Goal: Contribute content: Add original content to the website for others to see

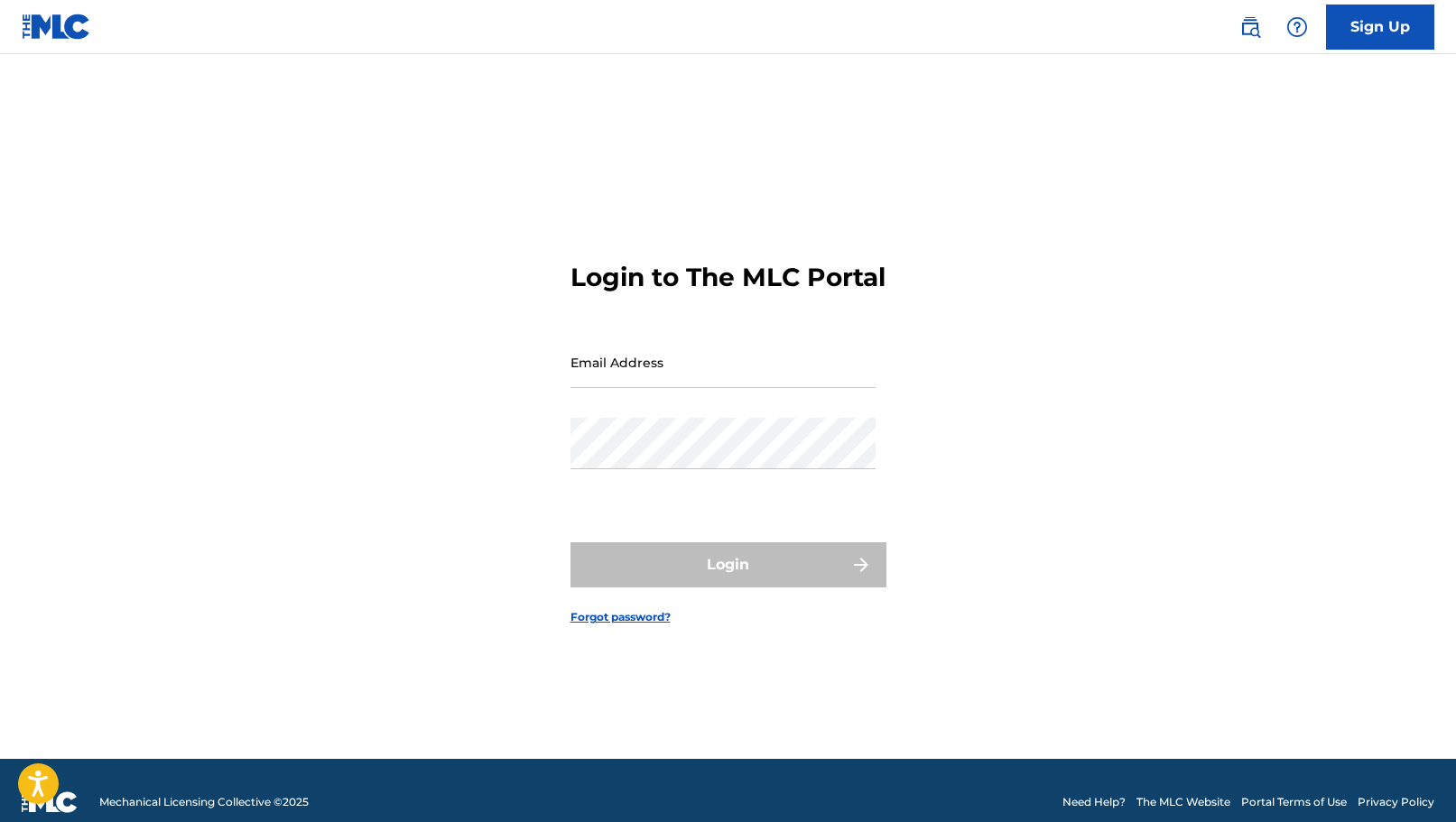
click at [714, 388] on input "Email Address" at bounding box center [723, 363] width 305 height 52
type input "[EMAIL_ADDRESS][DOMAIN_NAME]"
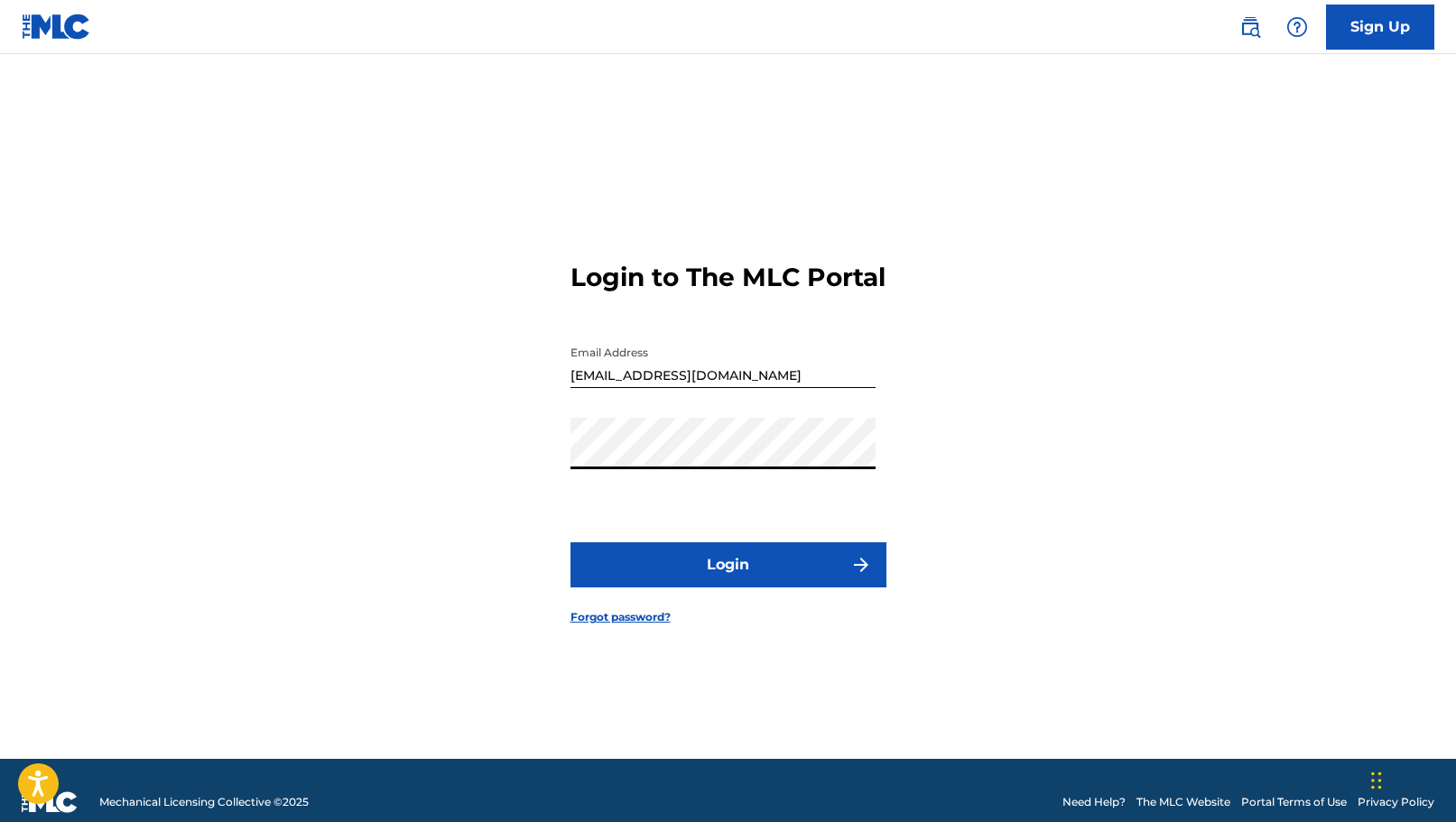
click at [745, 578] on button "Login" at bounding box center [728, 566] width 316 height 45
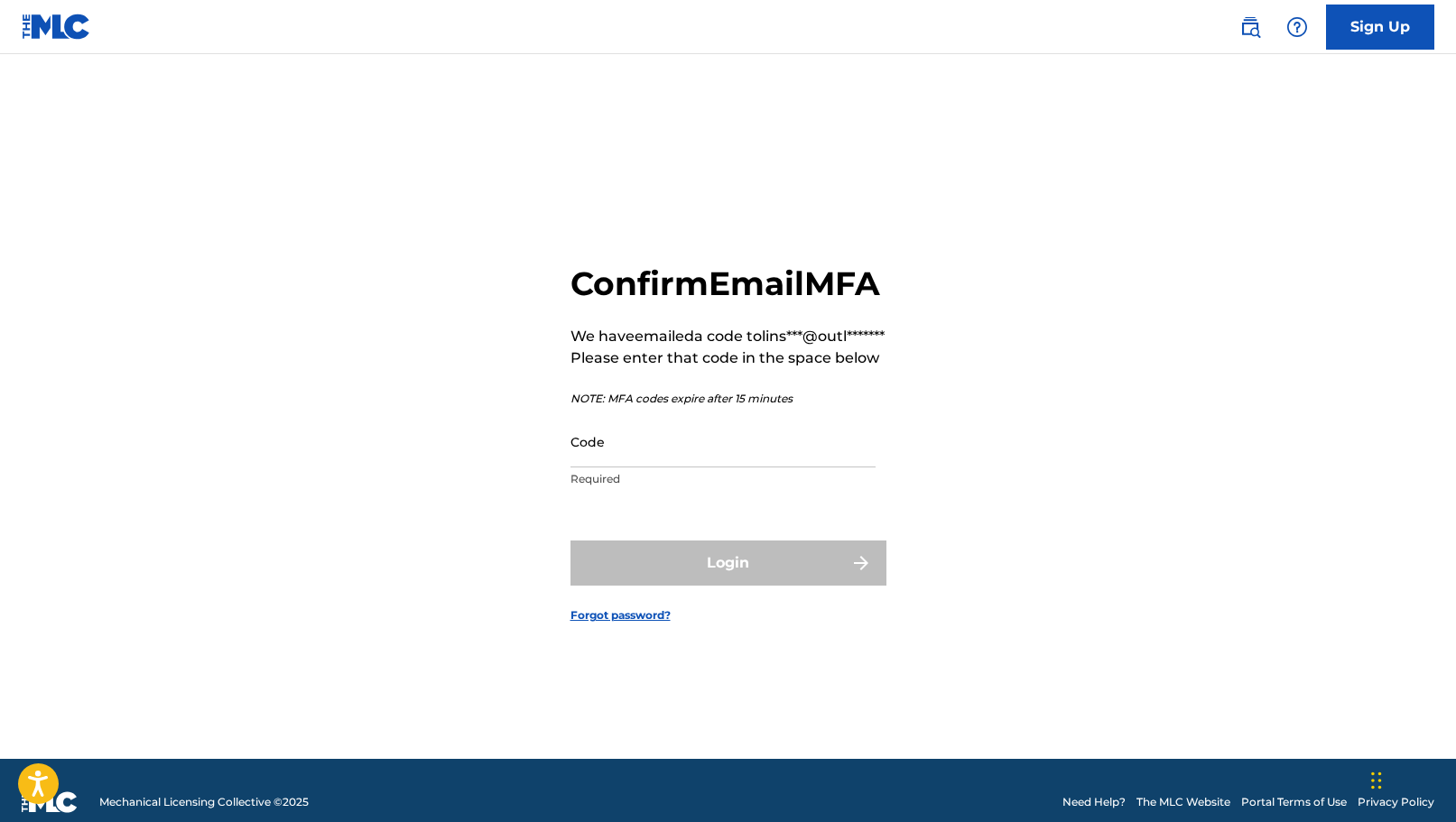
click at [658, 468] on input "Code" at bounding box center [723, 441] width 305 height 52
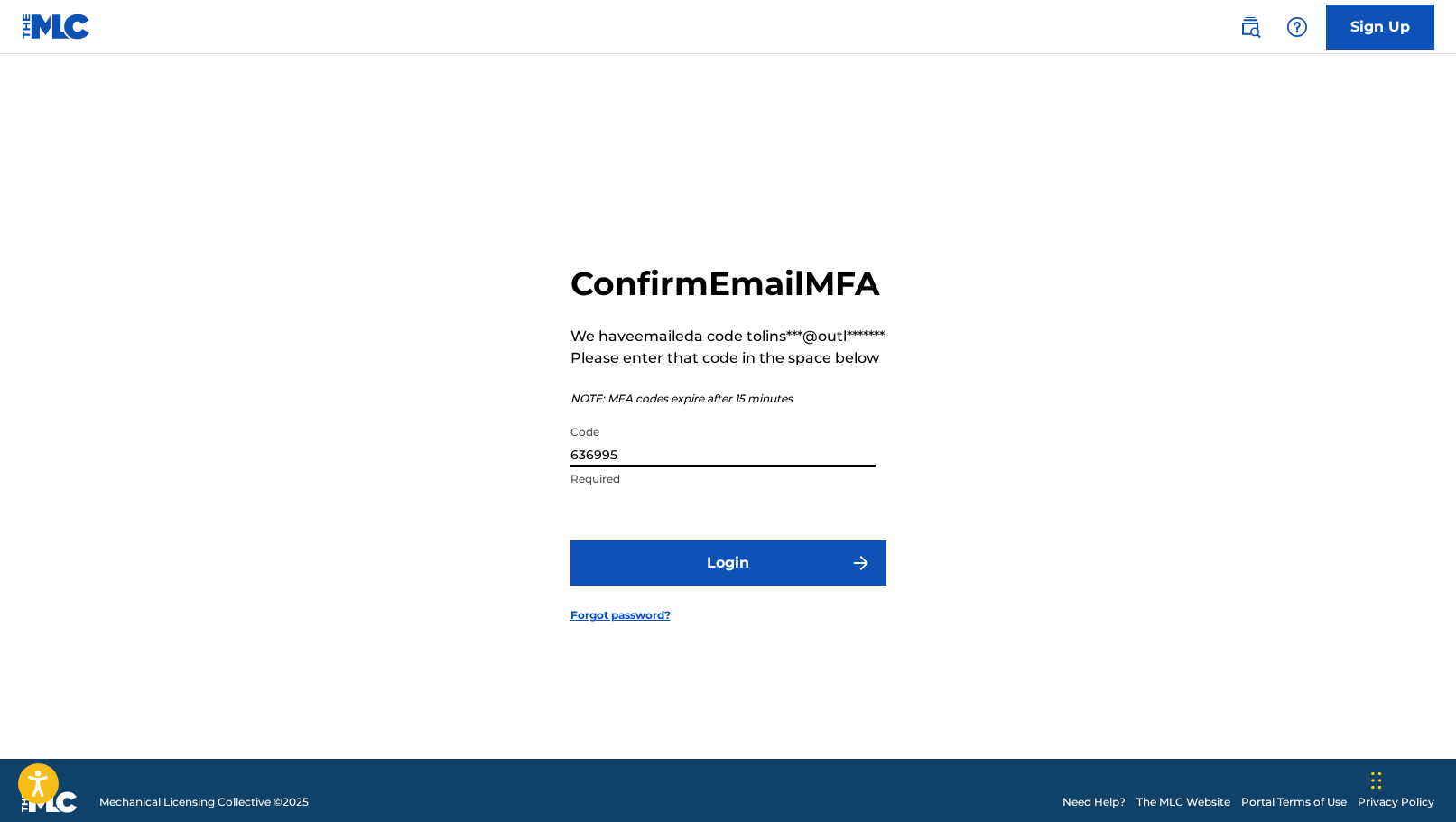
type input "636995"
click at [730, 585] on button "Login" at bounding box center [728, 564] width 316 height 45
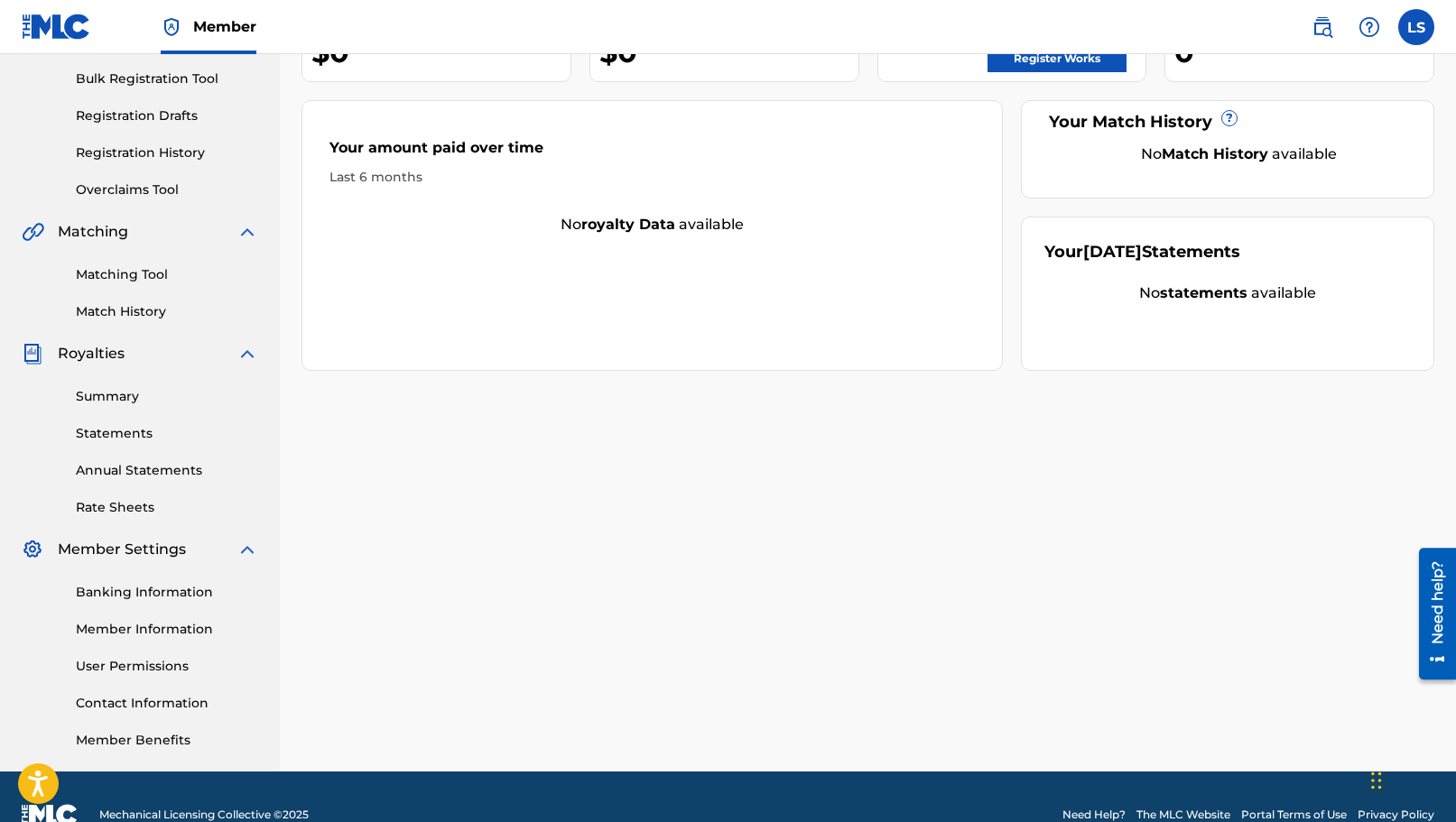
scroll to position [271, 0]
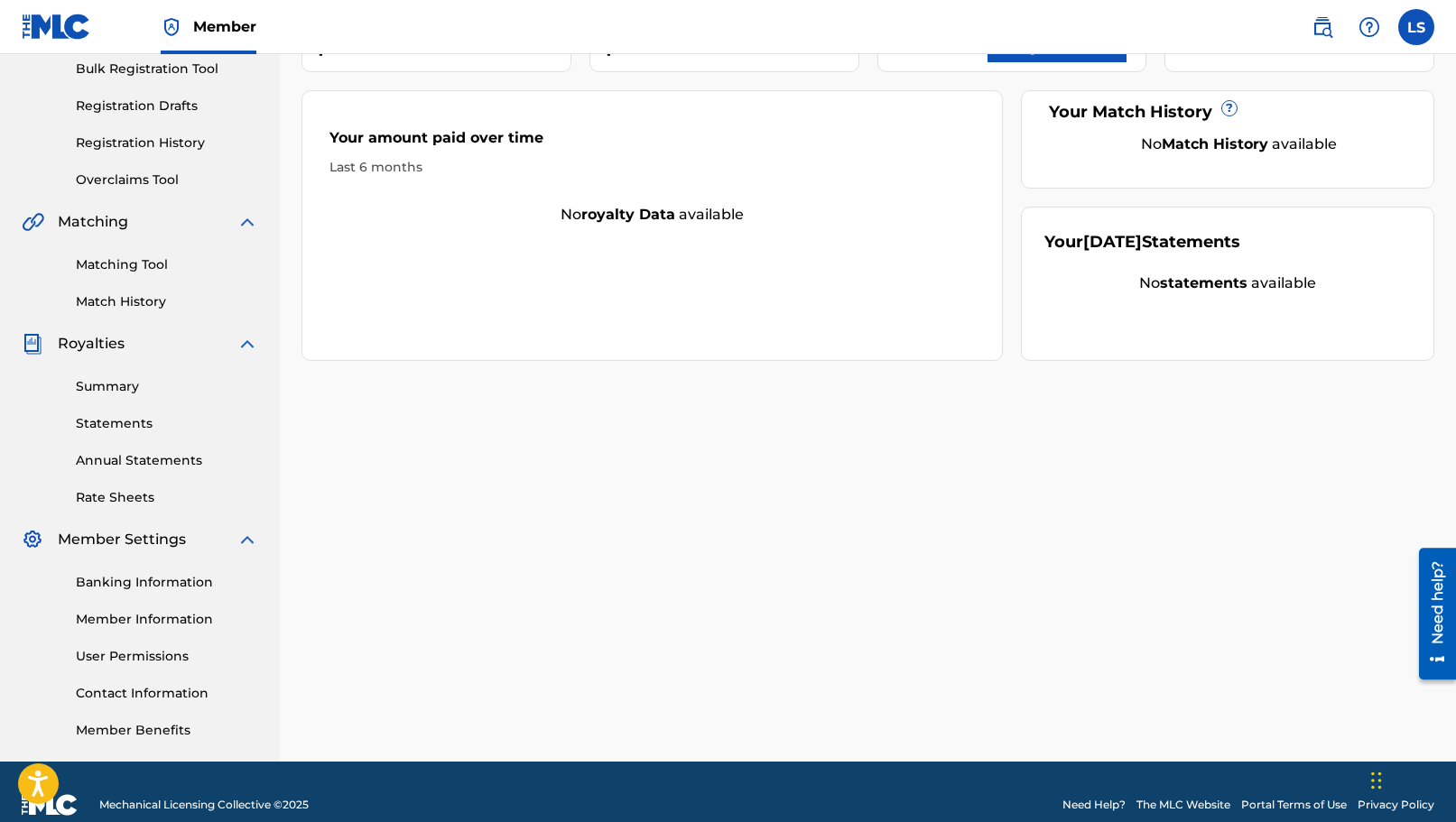
click at [188, 589] on link "Banking Information" at bounding box center [167, 583] width 182 height 19
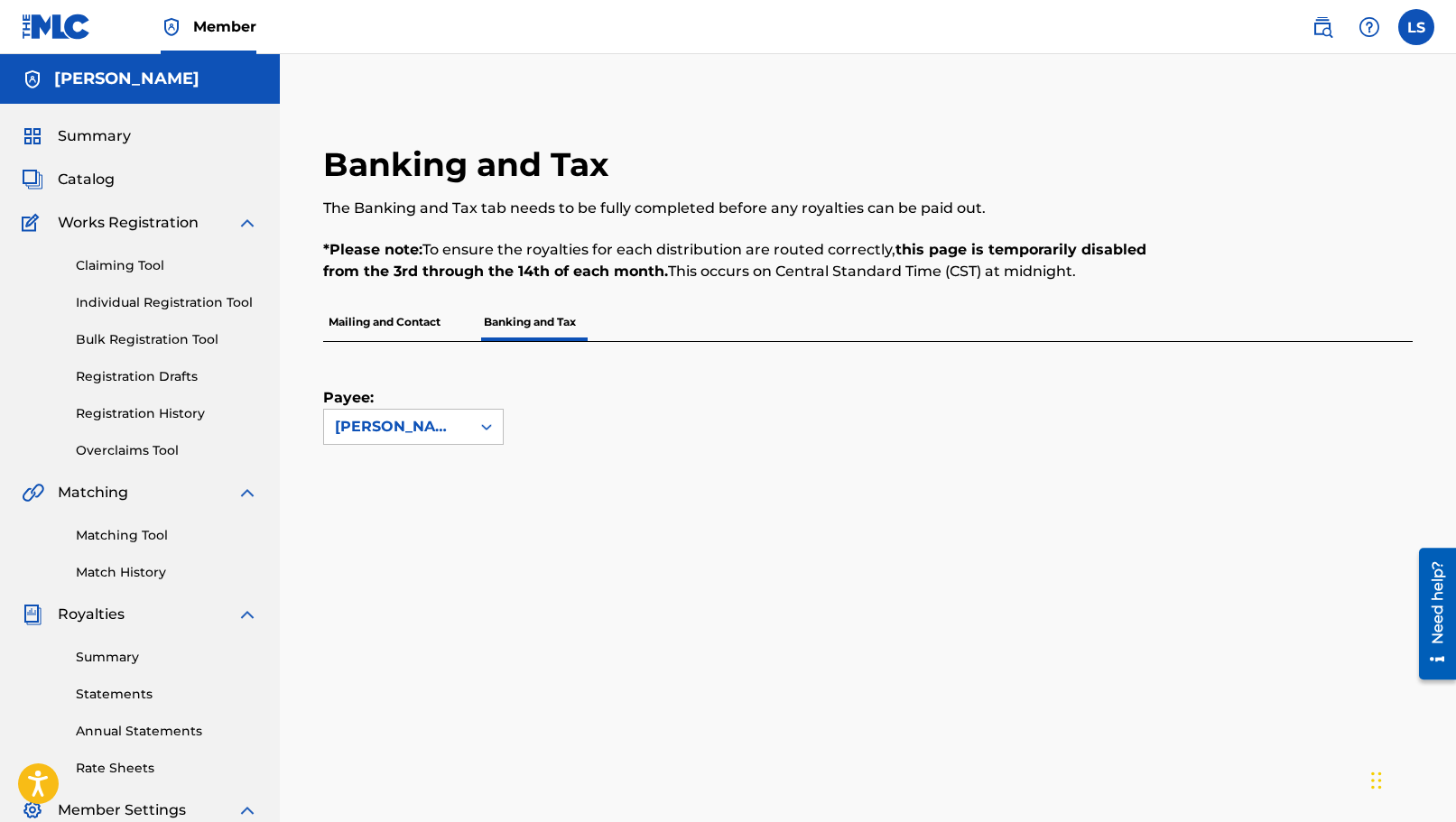
click at [474, 430] on div at bounding box center [487, 427] width 33 height 33
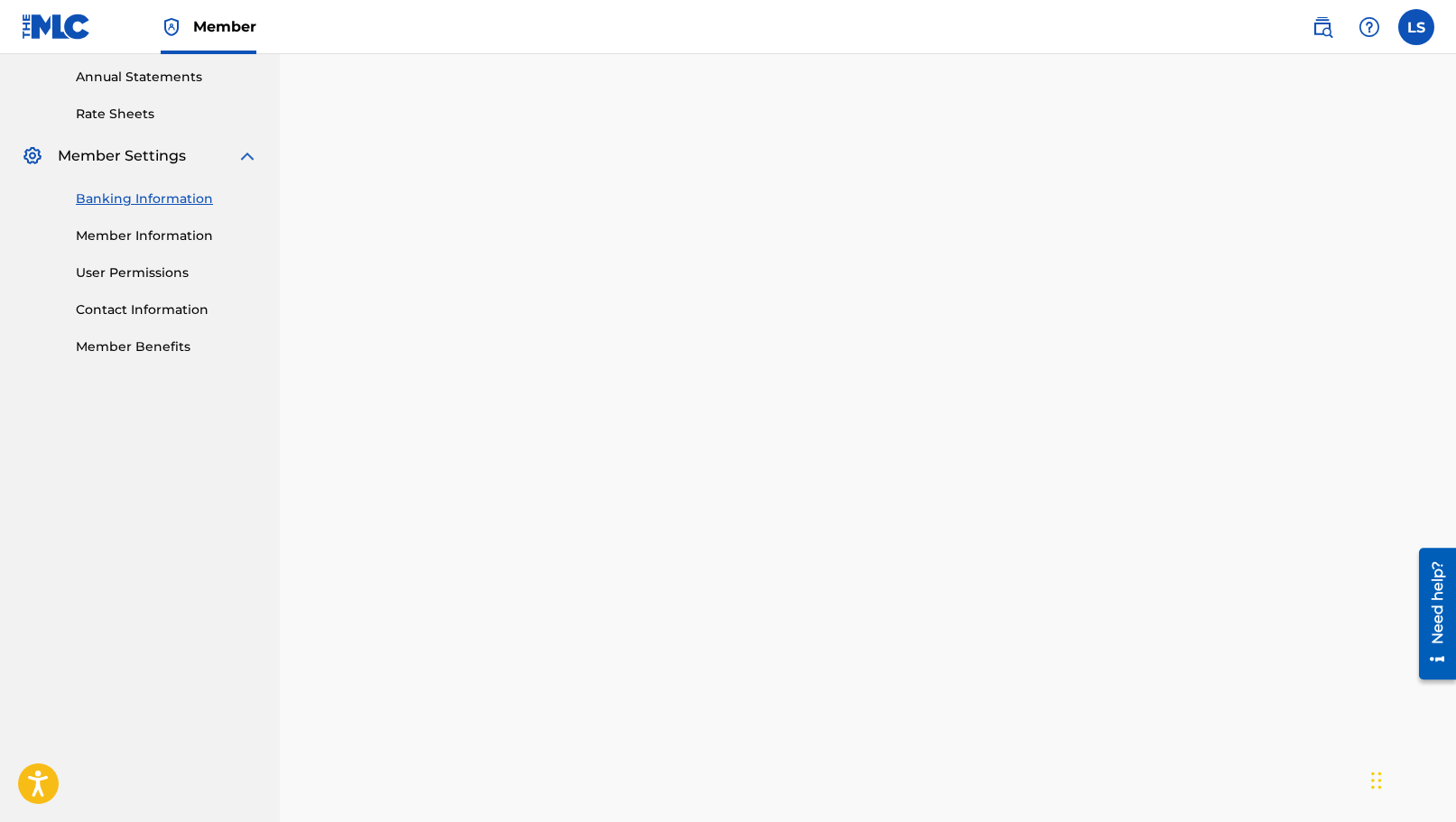
scroll to position [660, 0]
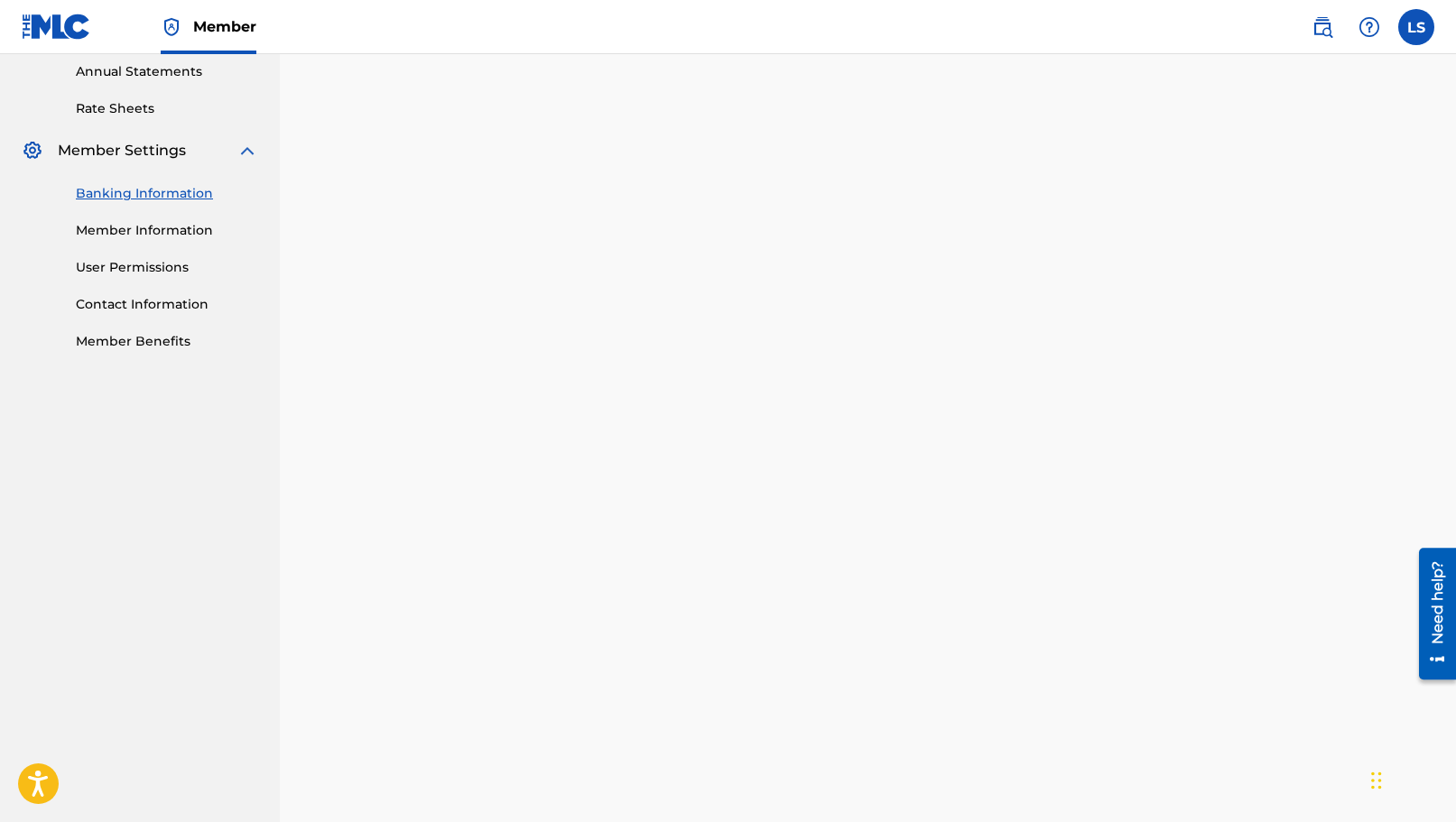
click at [1372, 309] on div "Payee: [PERSON_NAME]" at bounding box center [868, 254] width 1089 height 1144
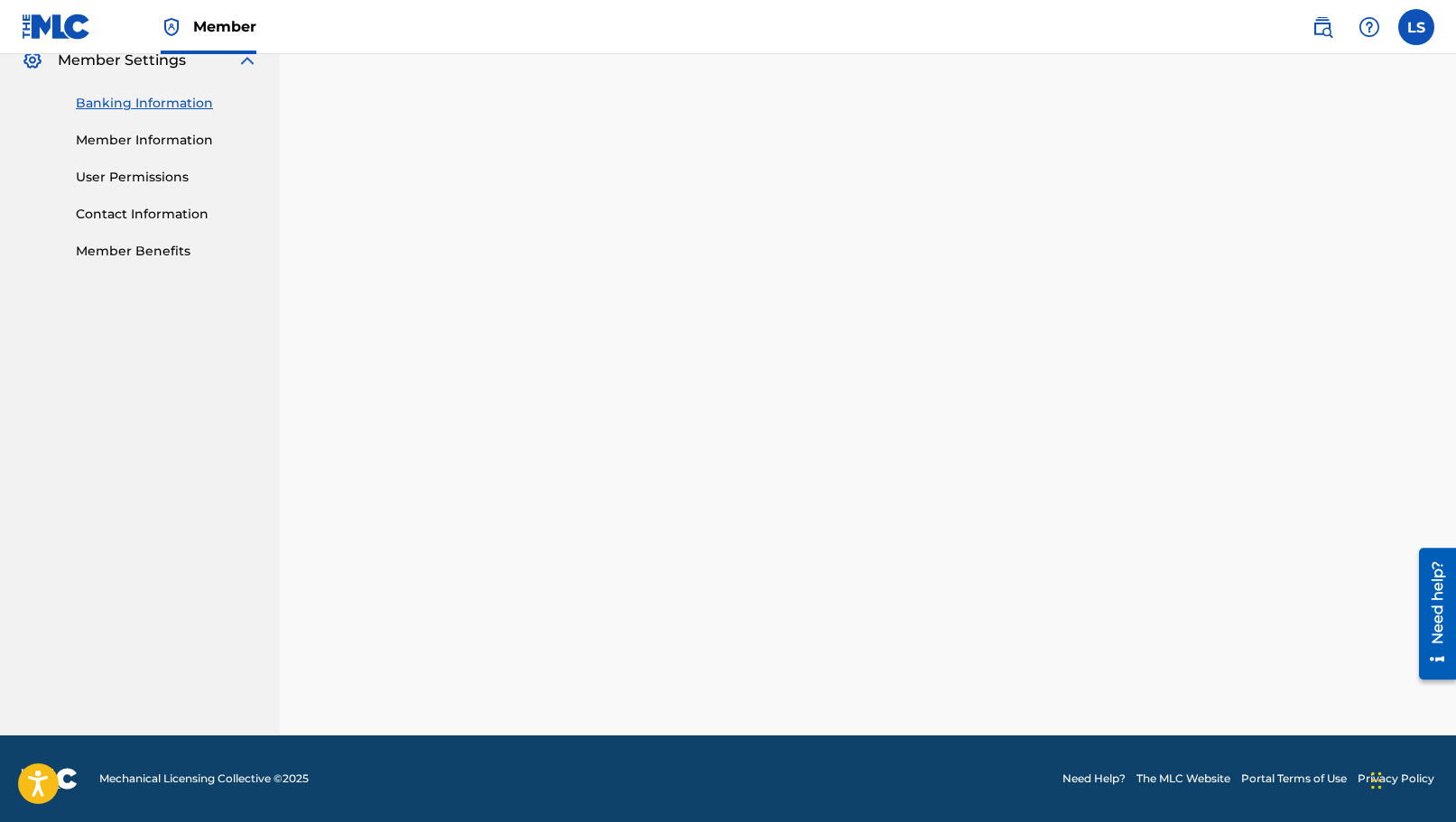
scroll to position [458, 0]
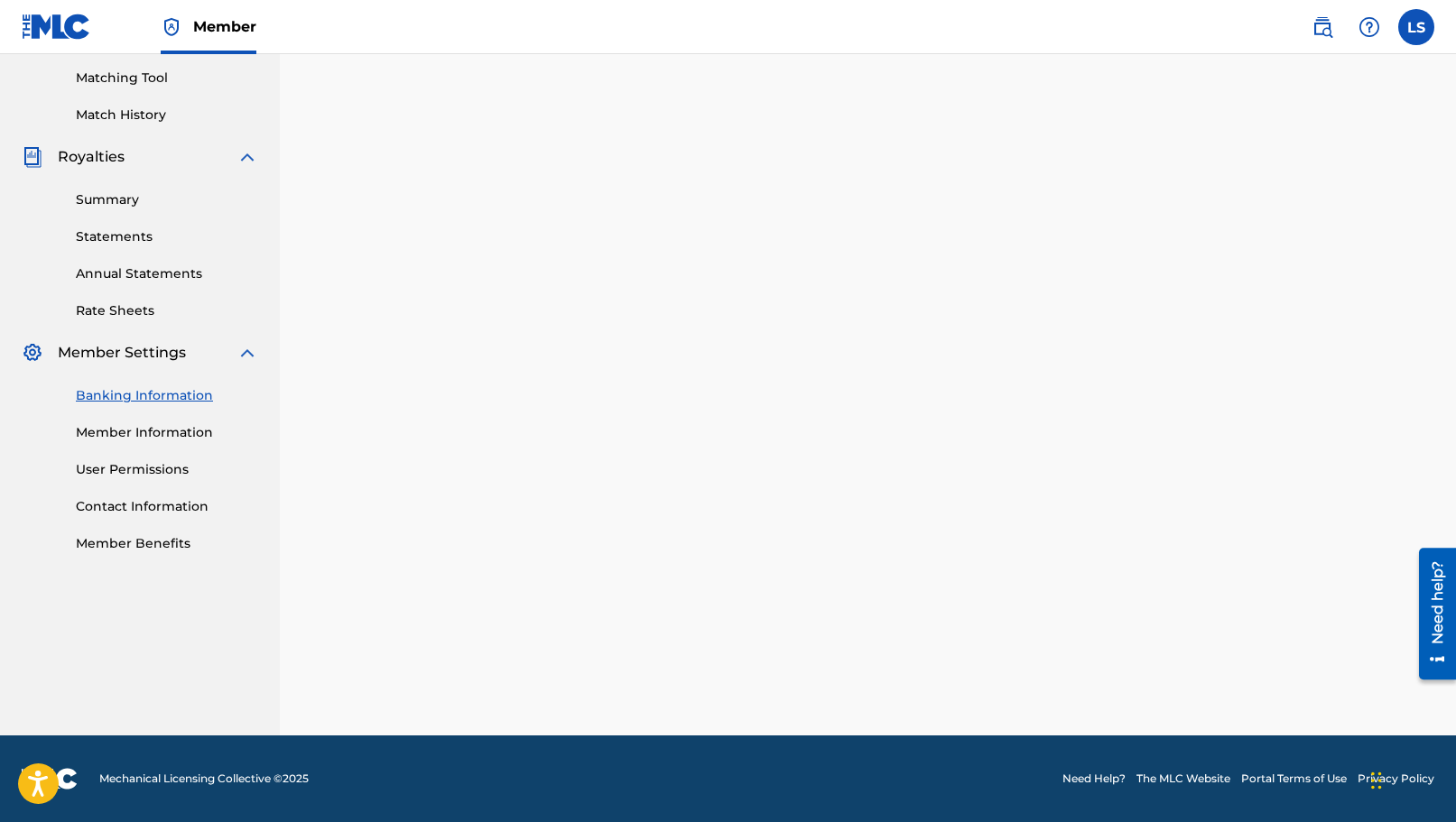
click at [1412, 185] on div "Payee: [PERSON_NAME]" at bounding box center [868, 310] width 1089 height 851
click at [1405, 268] on div "Payee: [PERSON_NAME]" at bounding box center [868, 310] width 1089 height 851
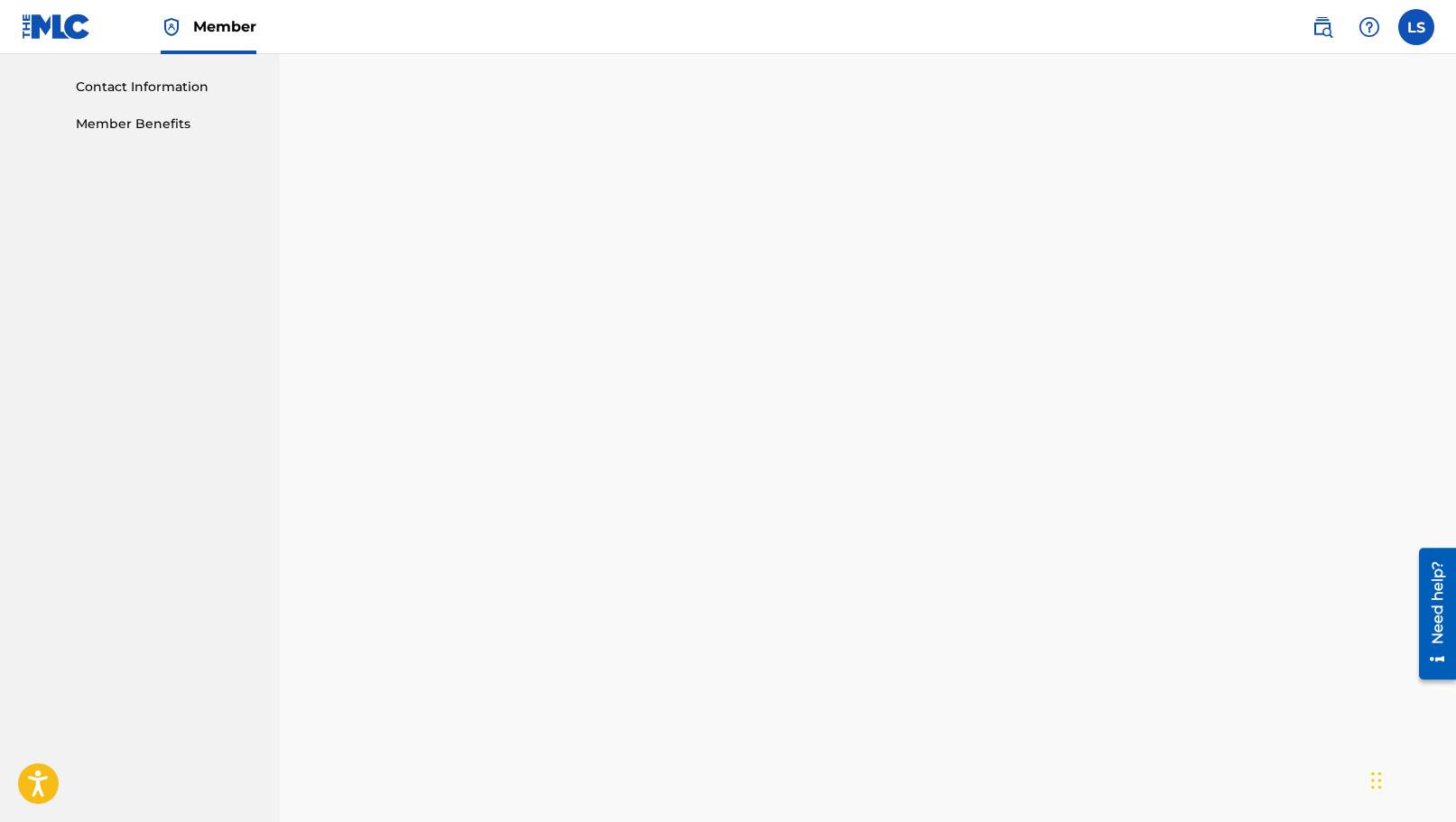
scroll to position [908, 0]
click at [0, 238] on nav "[PERSON_NAME] Summary Catalog Works Registration Claiming Tool Individual Regis…" at bounding box center [140, 229] width 280 height 2166
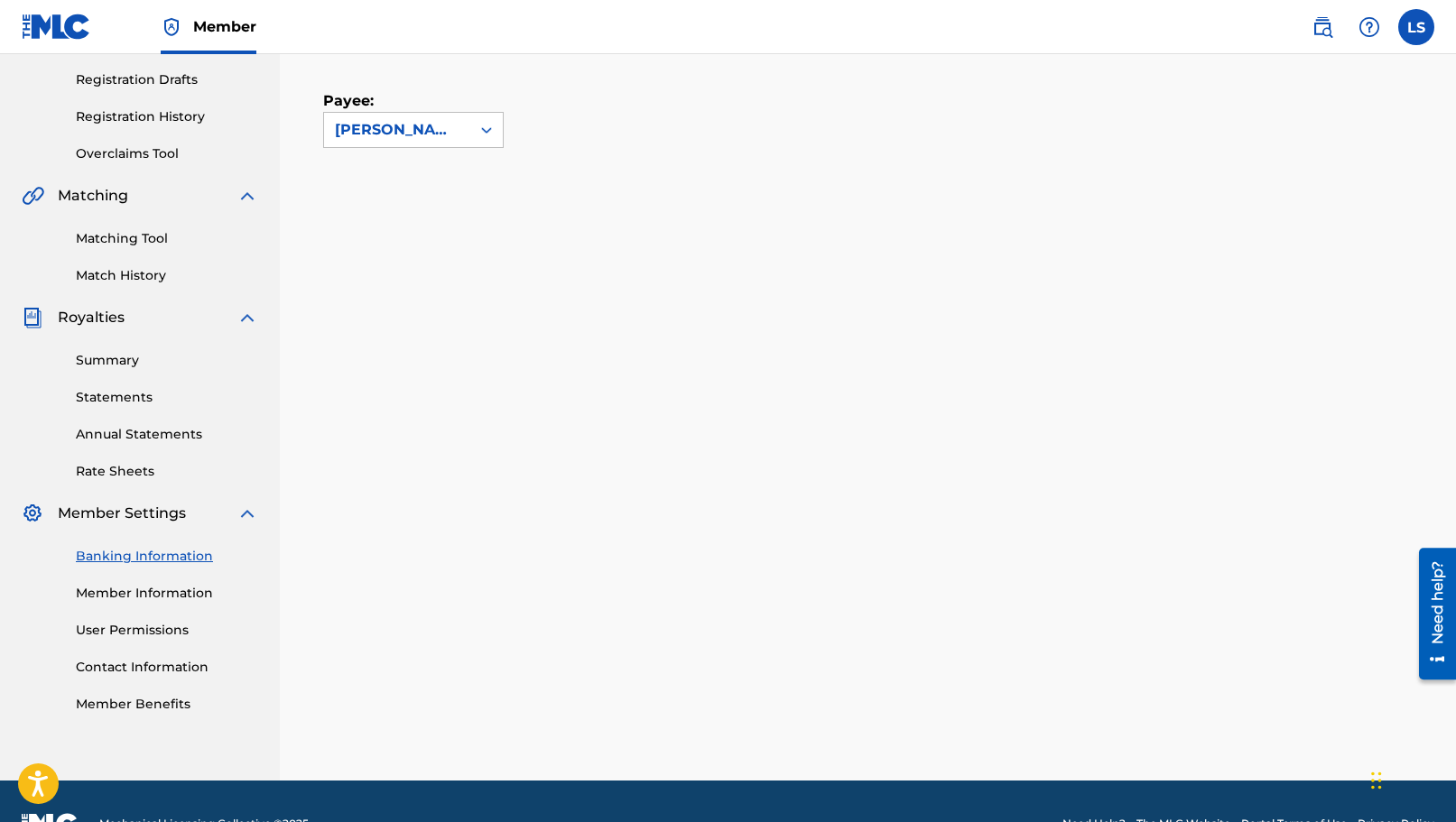
scroll to position [343, 0]
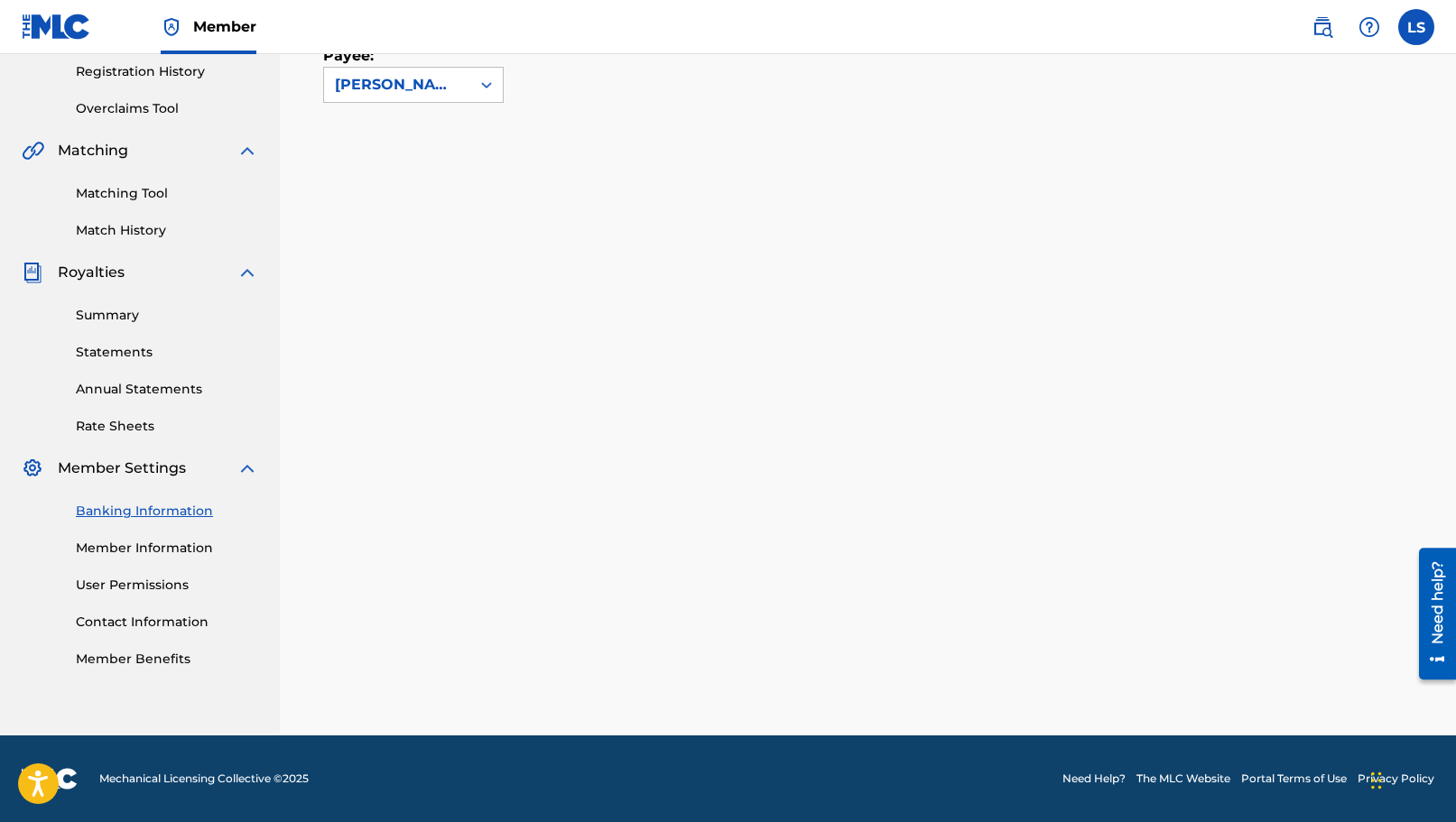
drag, startPoint x: 115, startPoint y: 505, endPoint x: 124, endPoint y: 503, distance: 9.2
click at [115, 505] on link "Banking Information" at bounding box center [167, 511] width 182 height 19
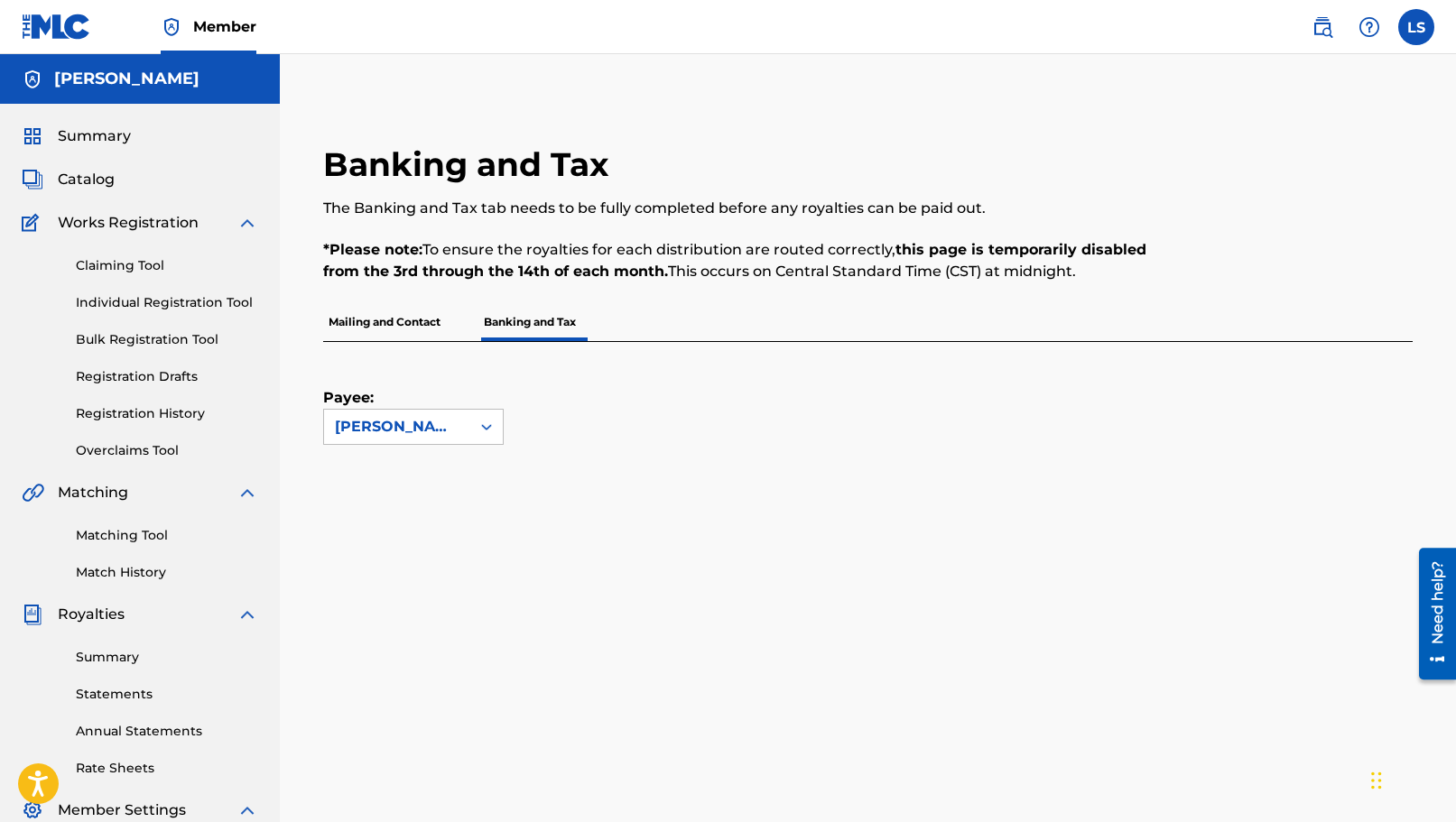
click at [148, 263] on link "Claiming Tool" at bounding box center [167, 266] width 182 height 19
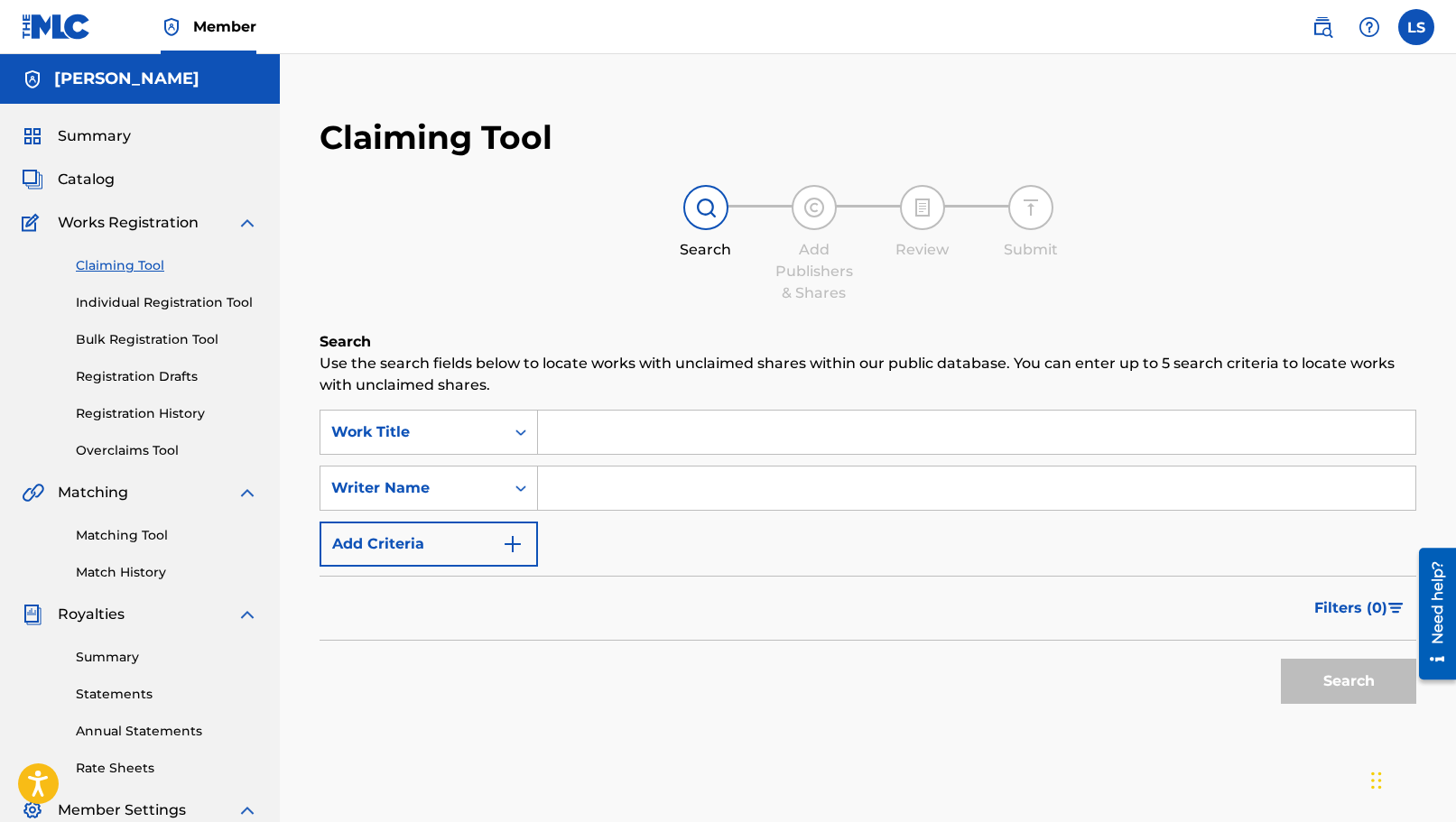
click at [503, 498] on div "Writer Name" at bounding box center [412, 488] width 184 height 34
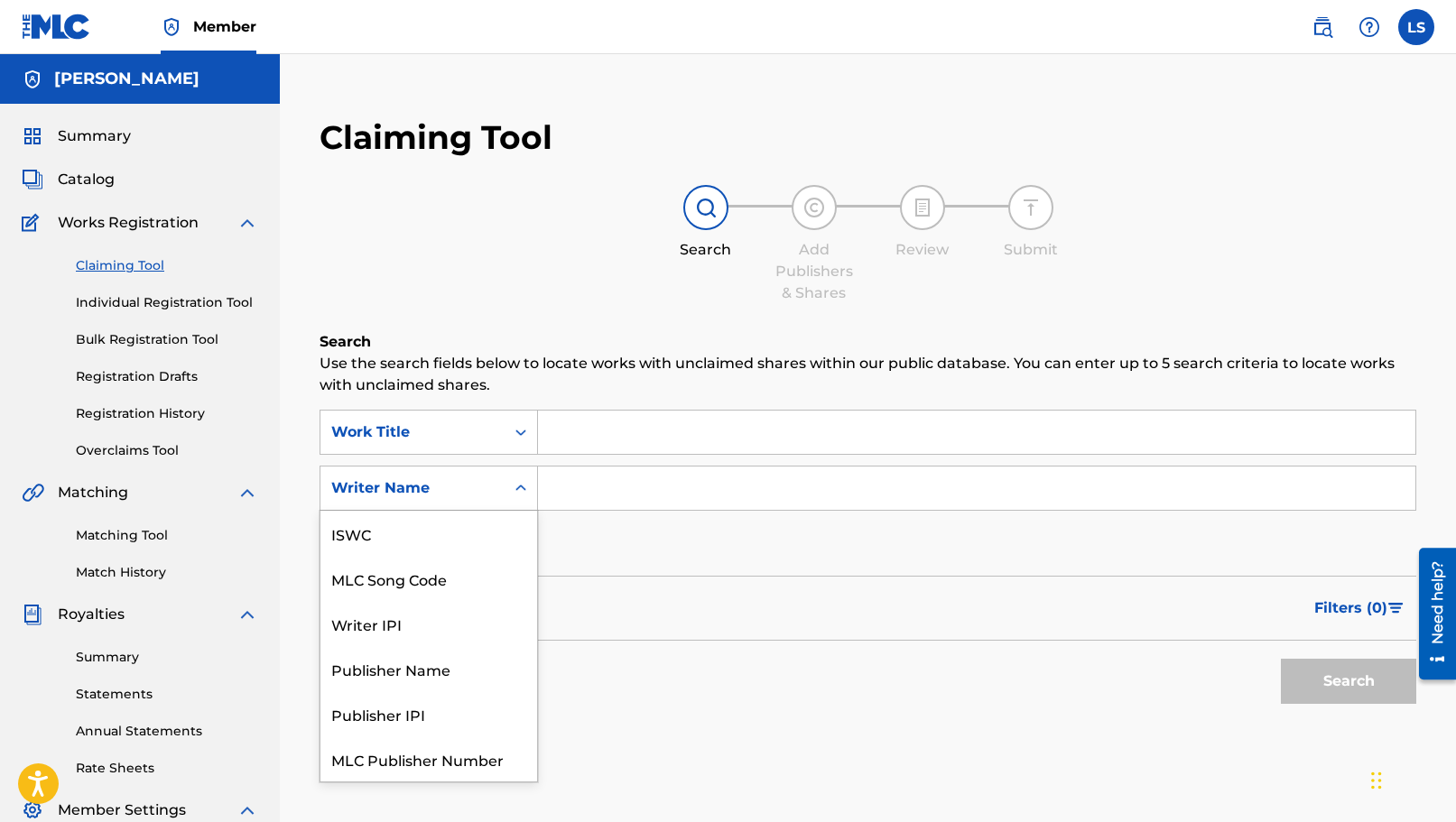
scroll to position [45, 0]
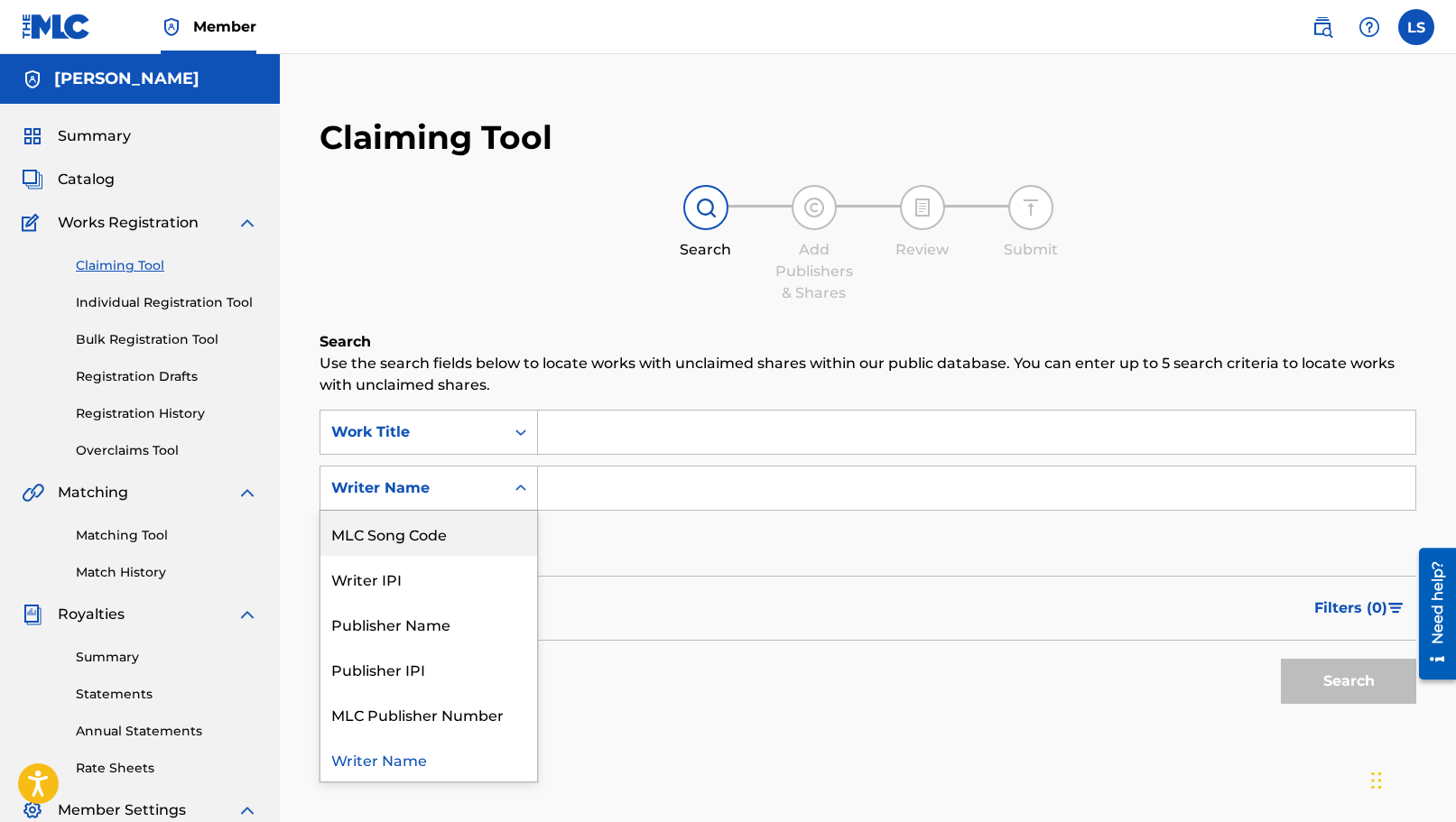
click at [597, 496] on input "Search Form" at bounding box center [977, 488] width 877 height 44
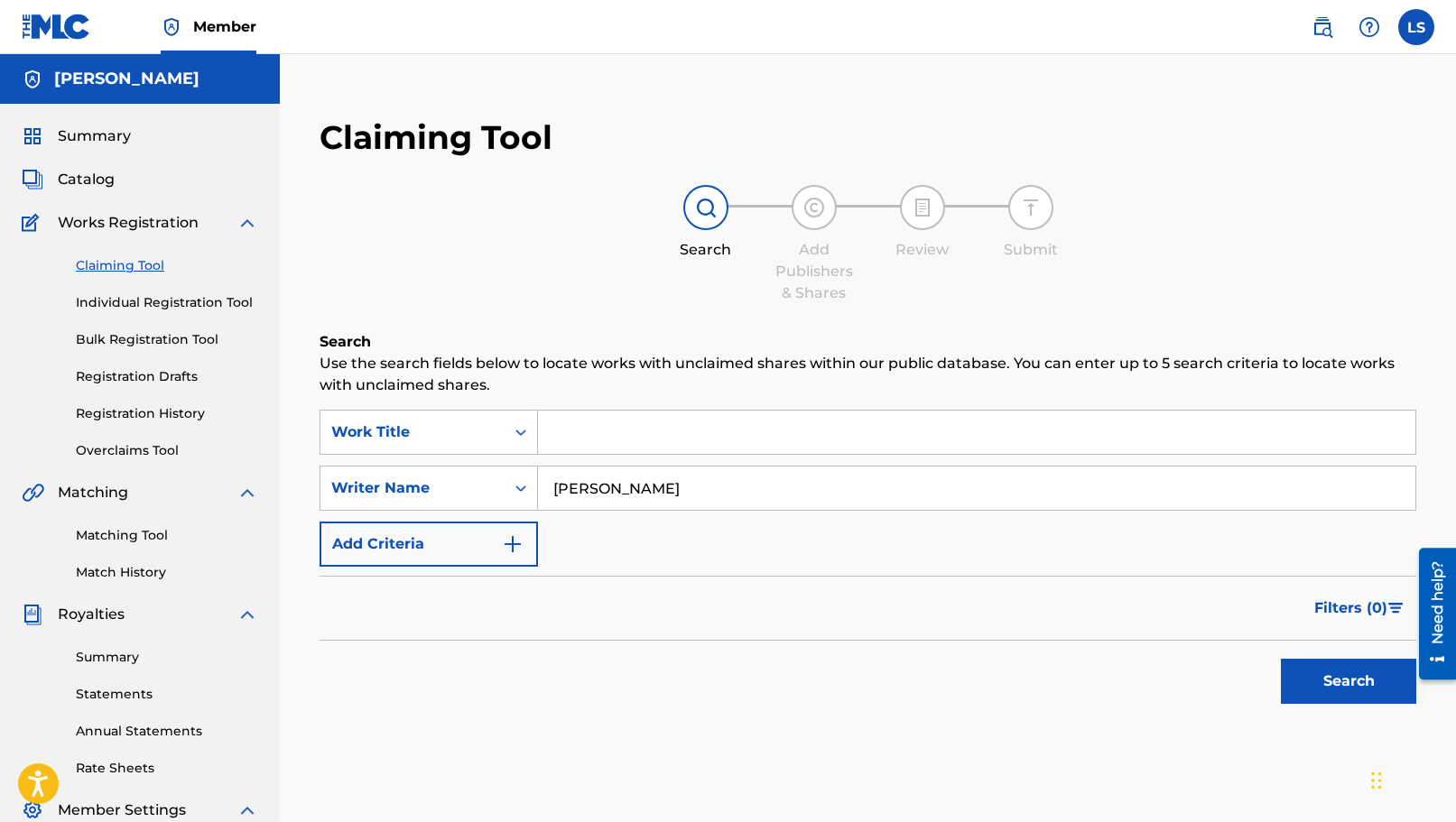
type input "[PERSON_NAME]"
click at [1337, 690] on button "Search" at bounding box center [1347, 682] width 135 height 45
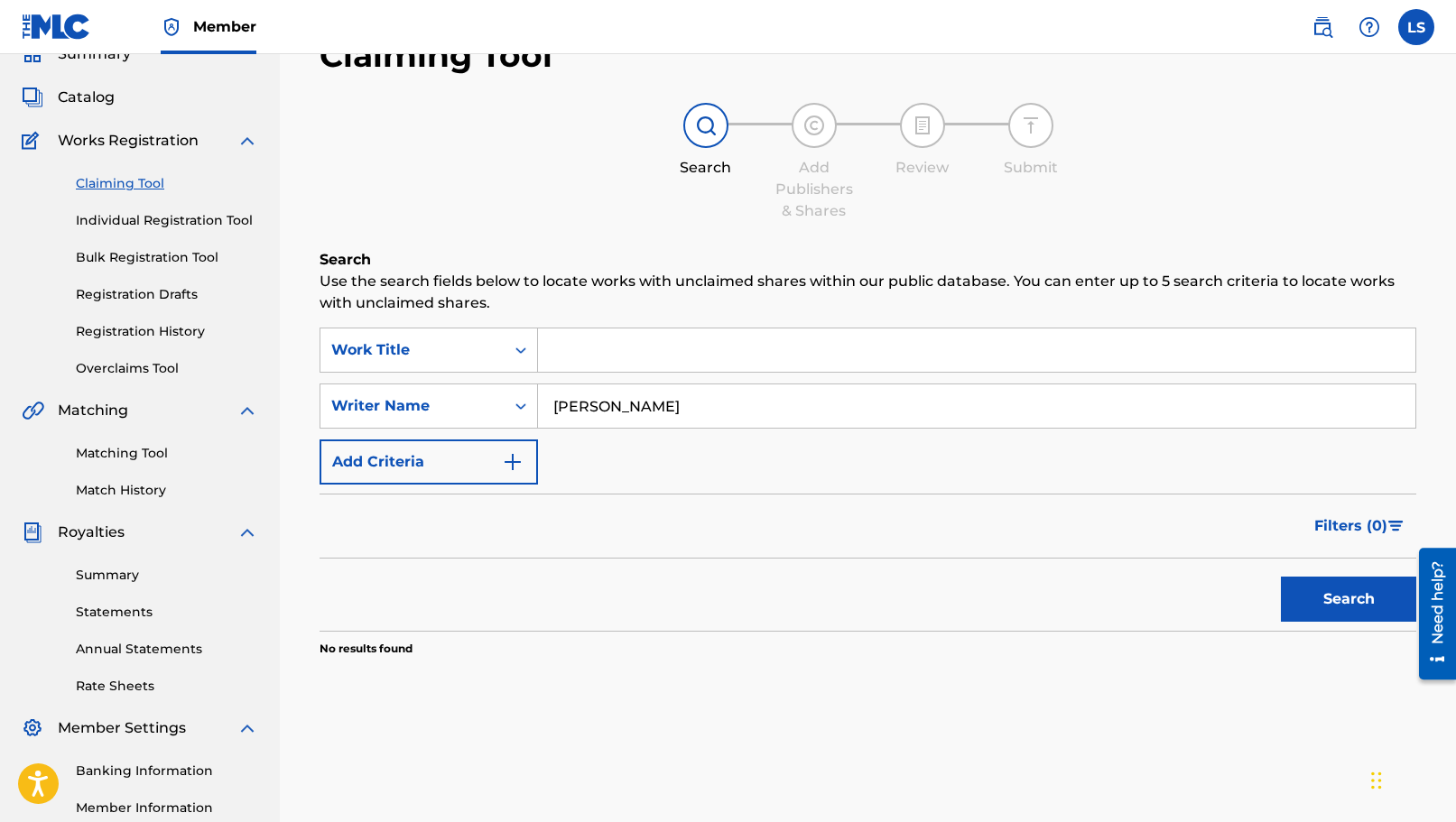
scroll to position [0, 0]
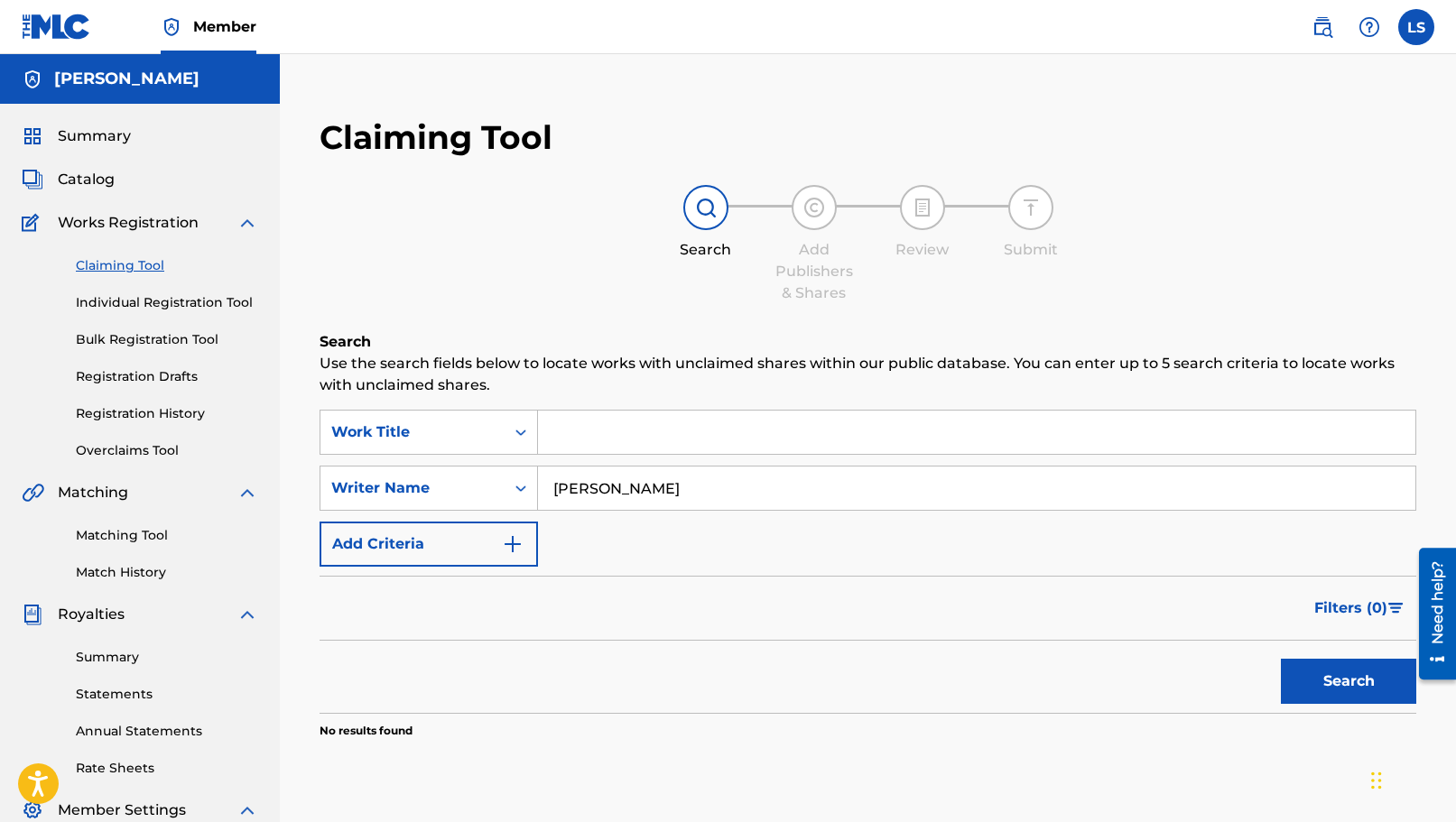
click at [485, 482] on div "Writer Name" at bounding box center [412, 488] width 162 height 22
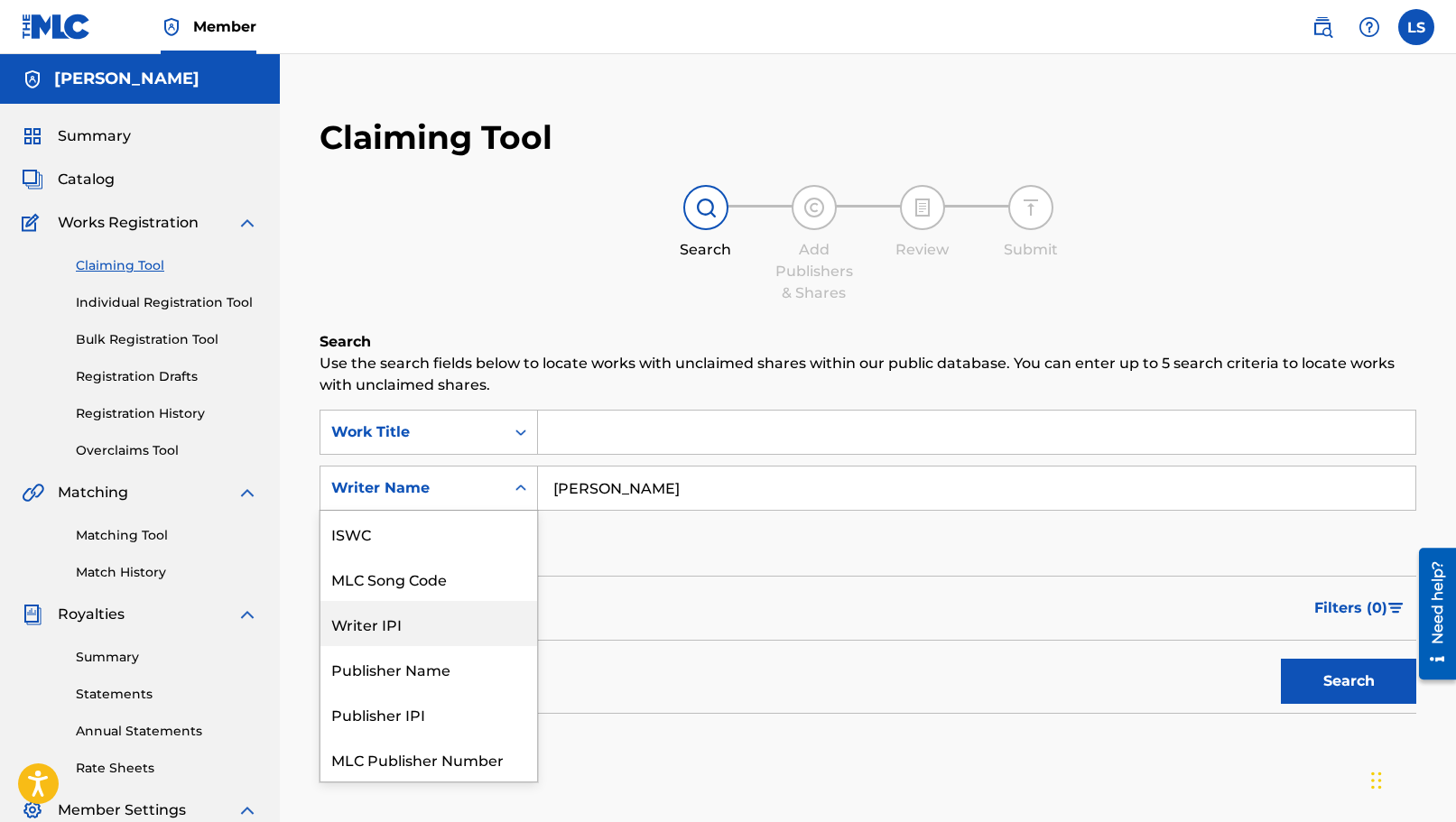
scroll to position [45, 0]
click at [448, 624] on div "Publisher Name" at bounding box center [429, 624] width 217 height 45
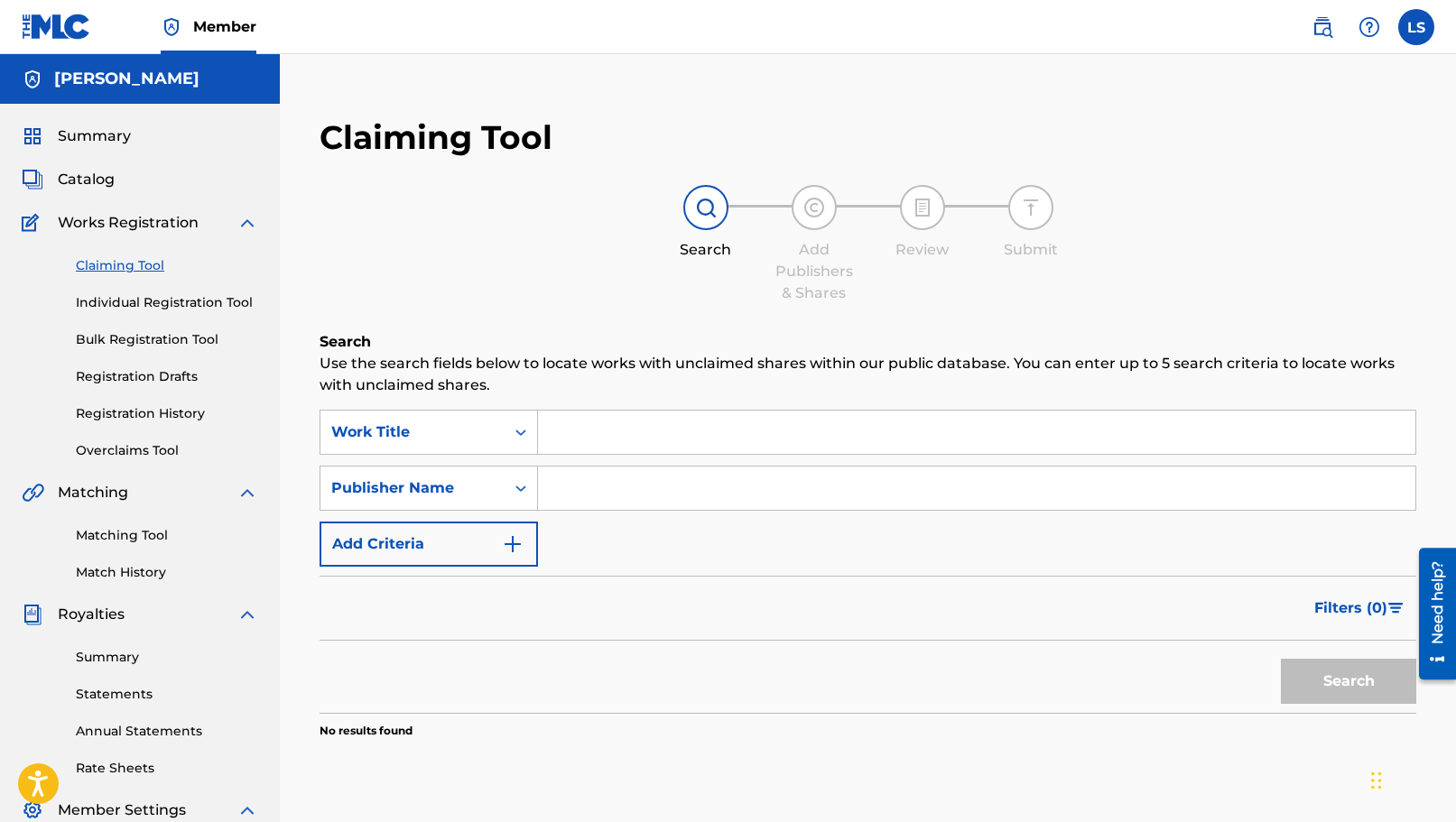
click at [671, 488] on input "Search Form" at bounding box center [977, 488] width 877 height 44
type input "[PERSON_NAME]"
click at [1280, 659] on button "Search" at bounding box center [1347, 682] width 135 height 45
click at [671, 488] on input "[PERSON_NAME]" at bounding box center [977, 488] width 877 height 44
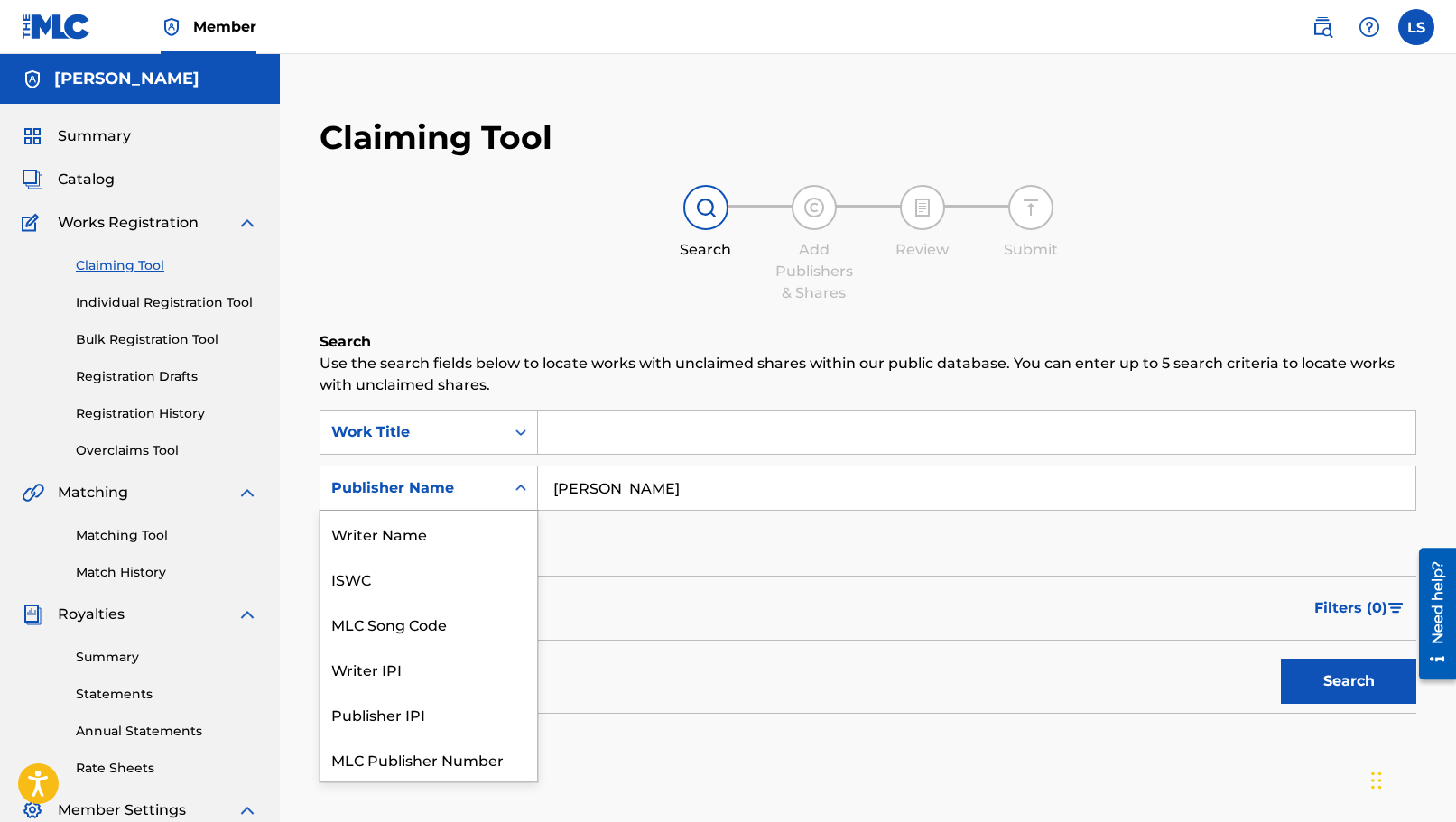
click at [474, 473] on div "Publisher Name" at bounding box center [412, 488] width 184 height 34
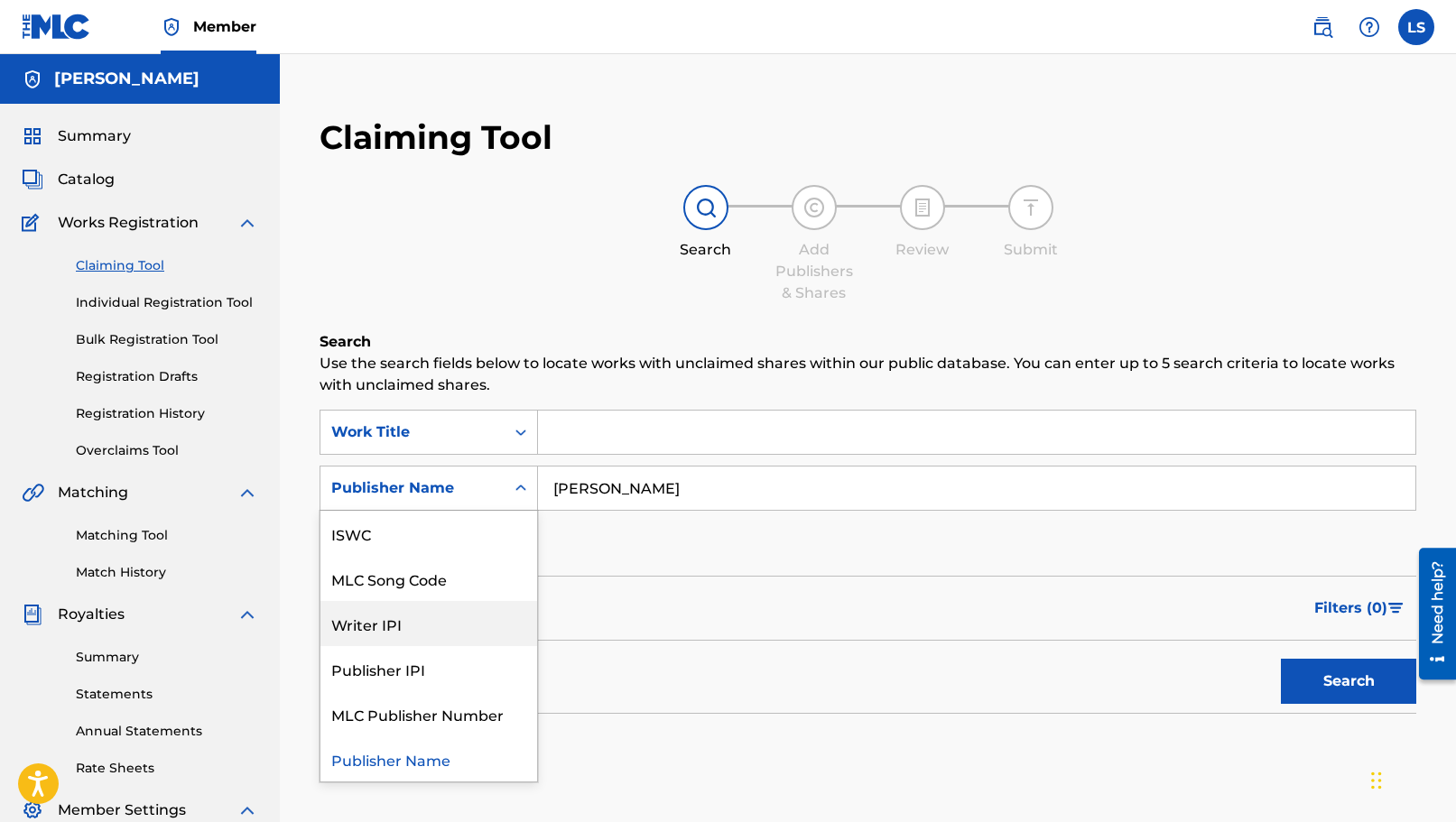
click at [730, 517] on div "SearchWithCriteria5be4623e-8710-4d48-ac68-4850eeaa55cd Work Title SearchWithCri…" at bounding box center [868, 488] width 1096 height 157
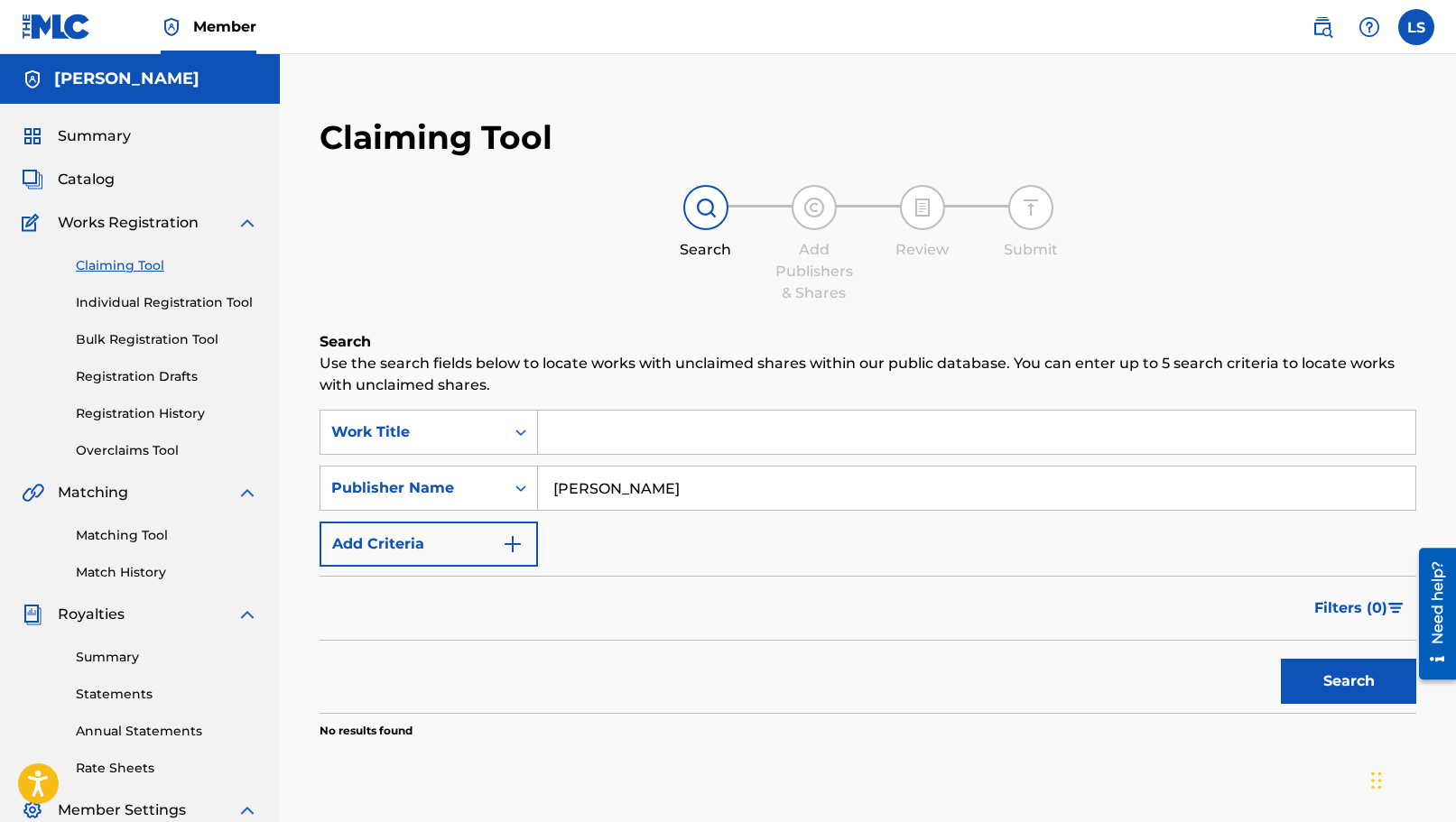
click at [605, 411] on input "Search Form" at bounding box center [977, 432] width 877 height 44
type input "The truth that you leave"
click at [1280, 659] on button "Search" at bounding box center [1347, 682] width 135 height 45
click at [481, 497] on div "SearchWithCriteriabaf5068c-7601-4efe-b9fc-4d26a123582a Publisher Name [PERSON_N…" at bounding box center [868, 488] width 1096 height 45
click at [448, 497] on div "Publisher Name" at bounding box center [412, 488] width 162 height 22
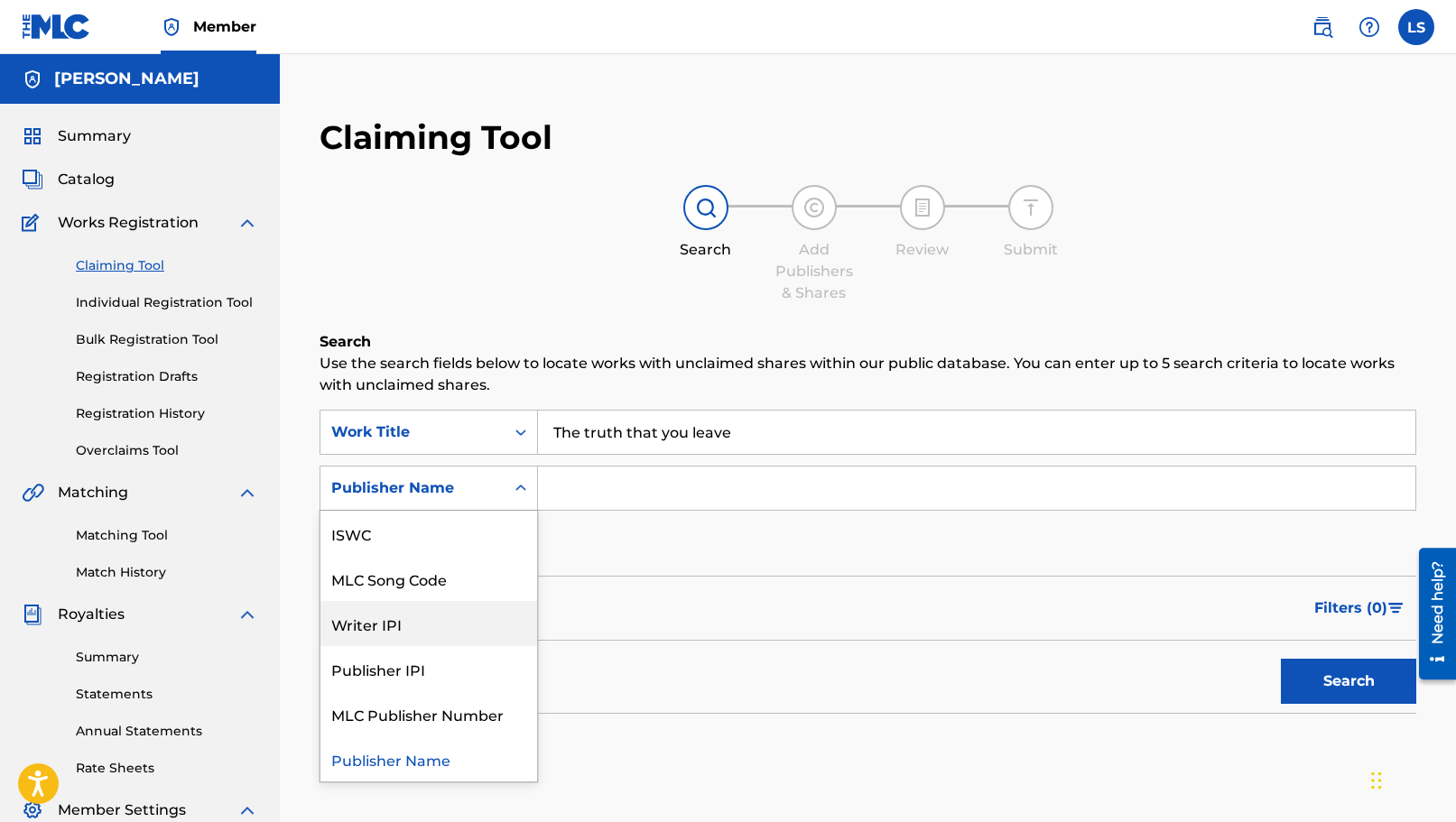
scroll to position [0, 0]
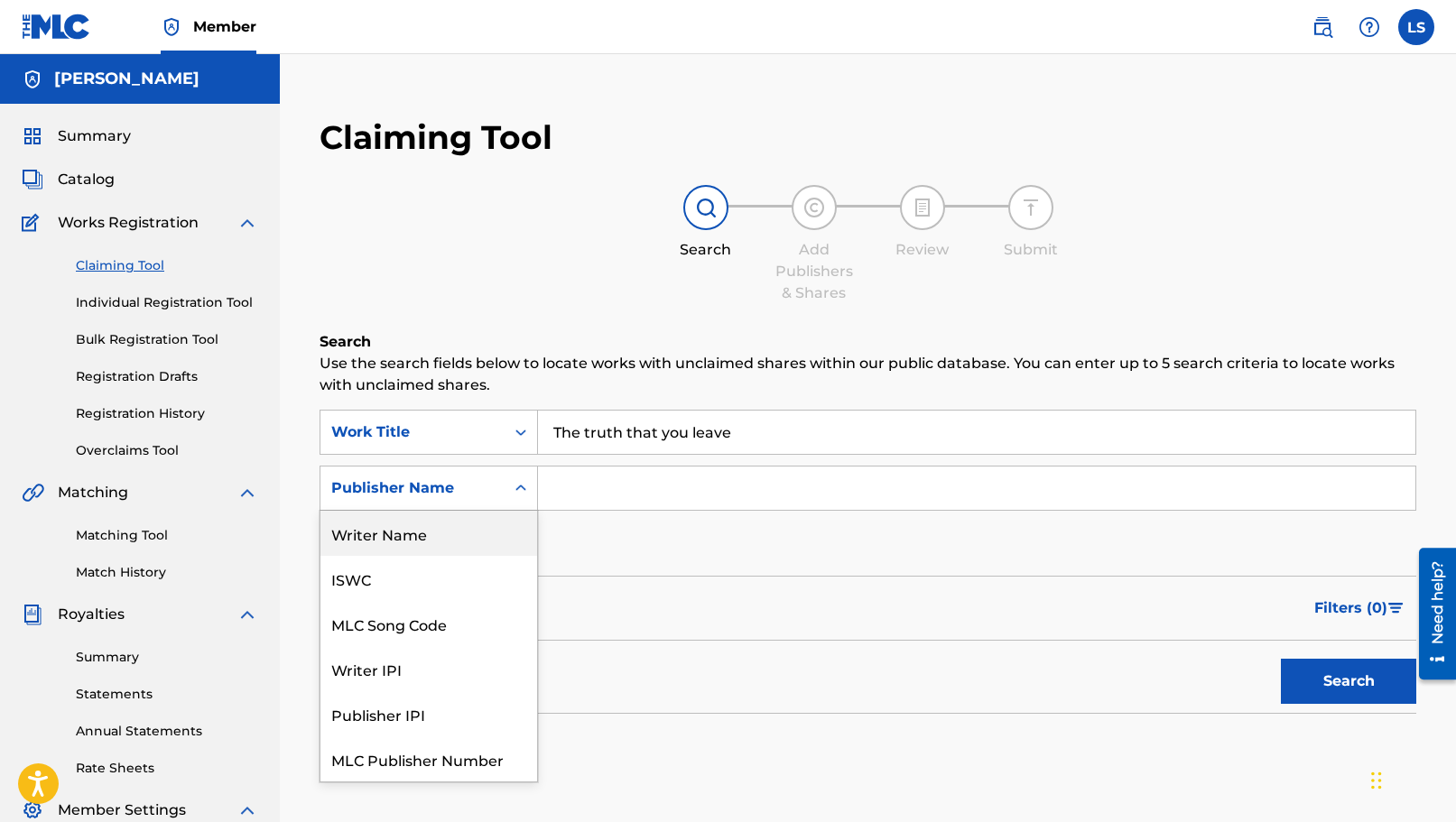
click at [428, 522] on div "Writer Name" at bounding box center [429, 534] width 217 height 45
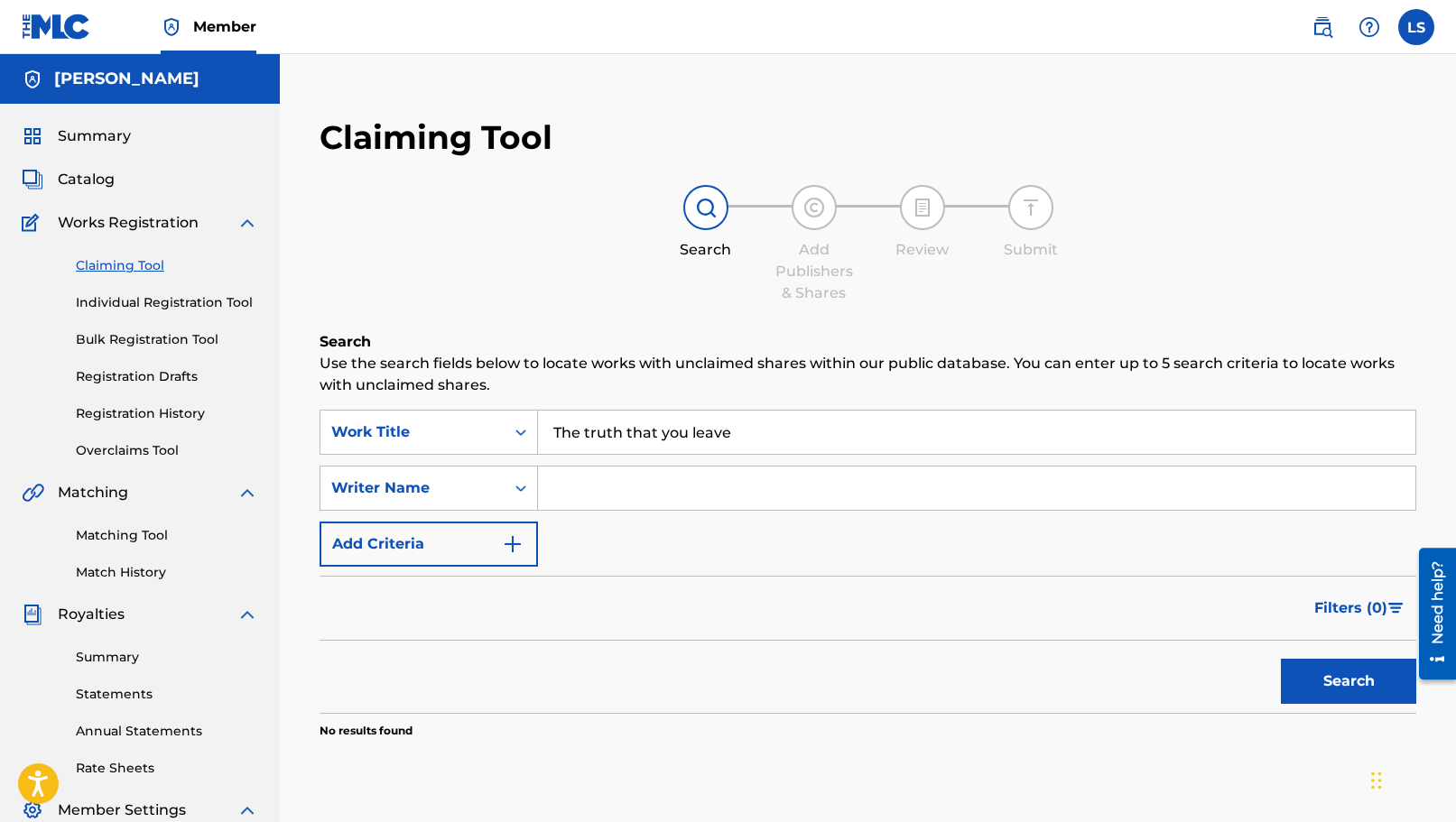
click at [1402, 673] on button "Search" at bounding box center [1347, 682] width 135 height 45
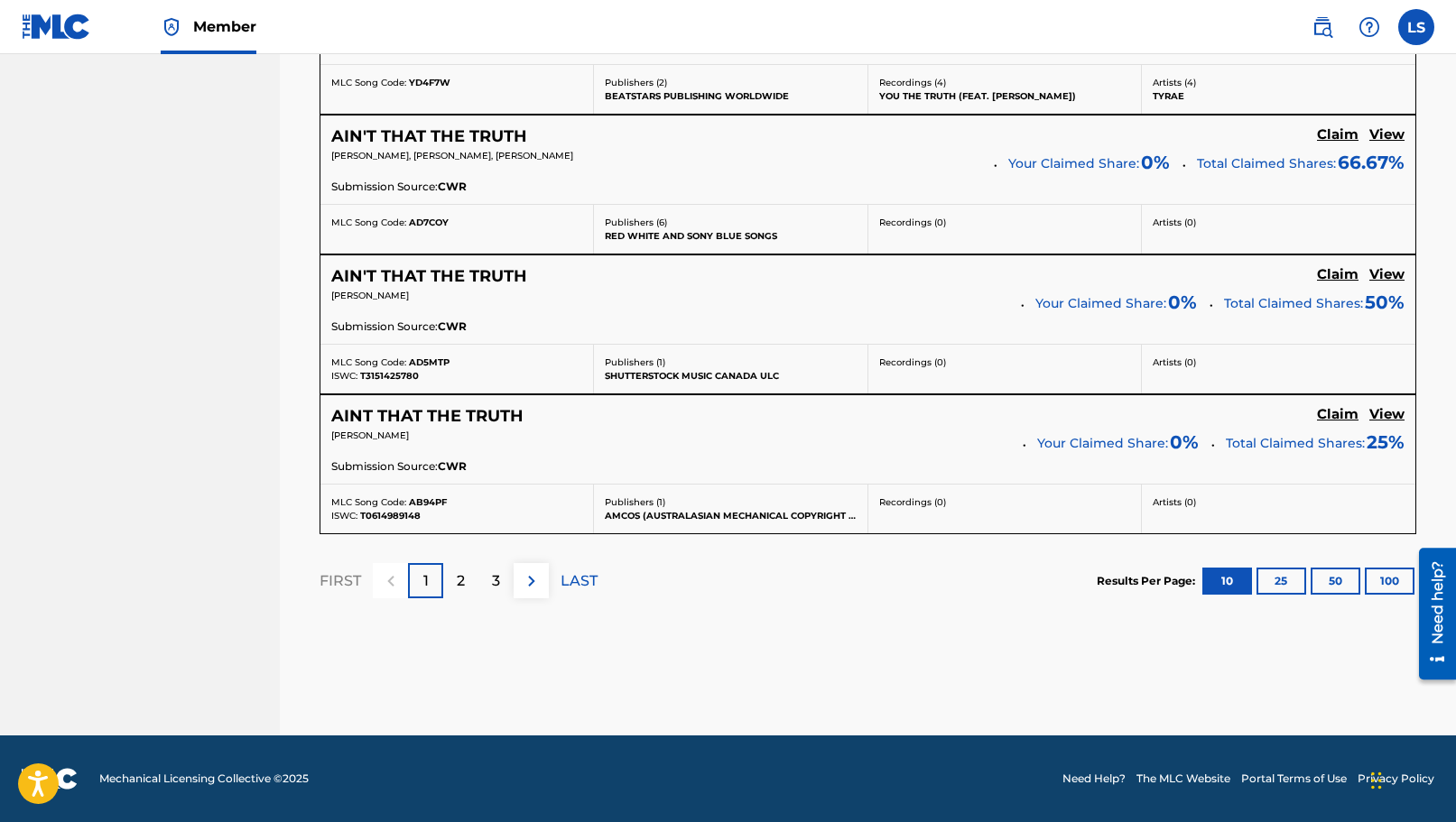
click at [471, 580] on div "2" at bounding box center [460, 581] width 35 height 35
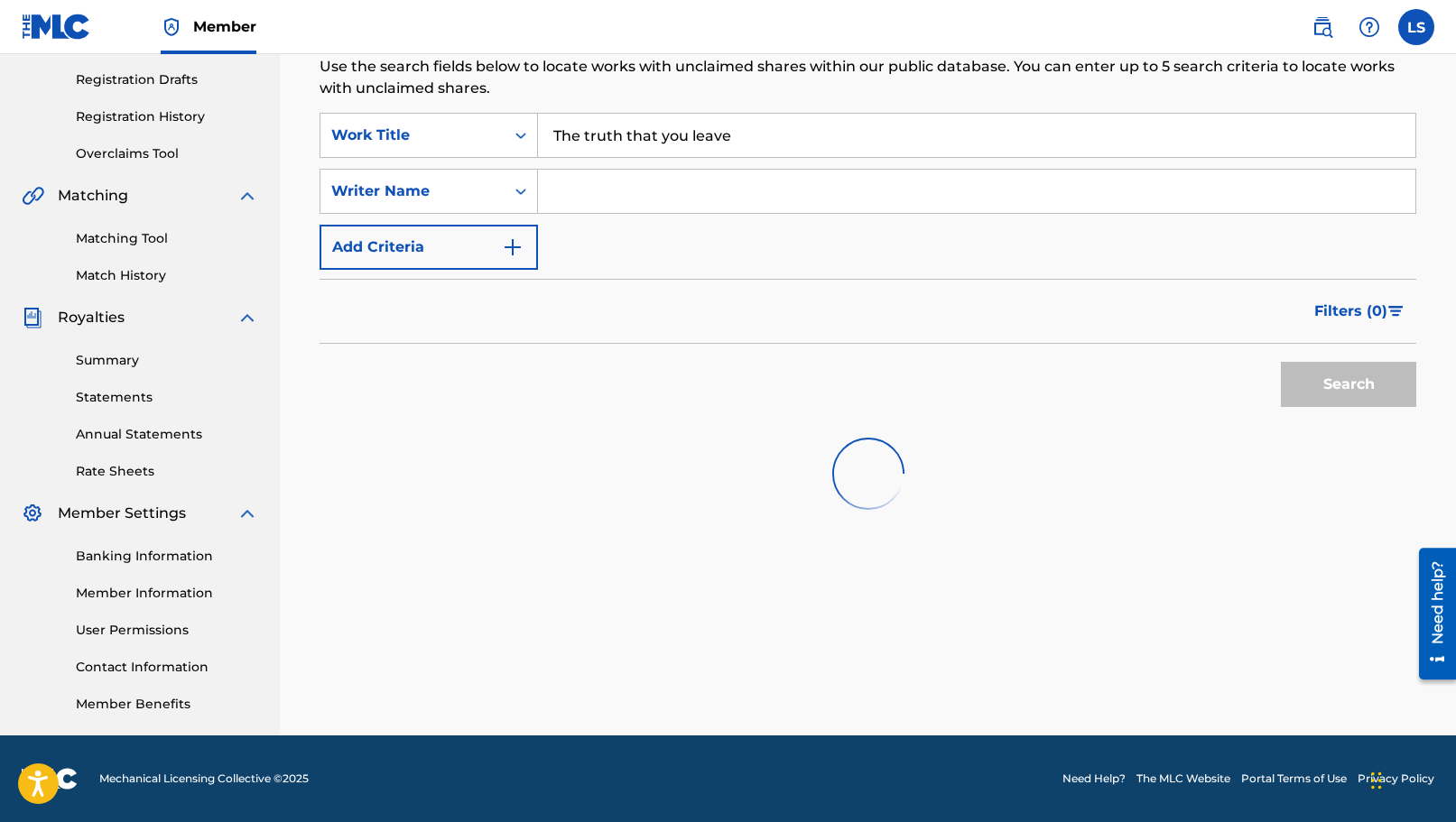
scroll to position [297, 0]
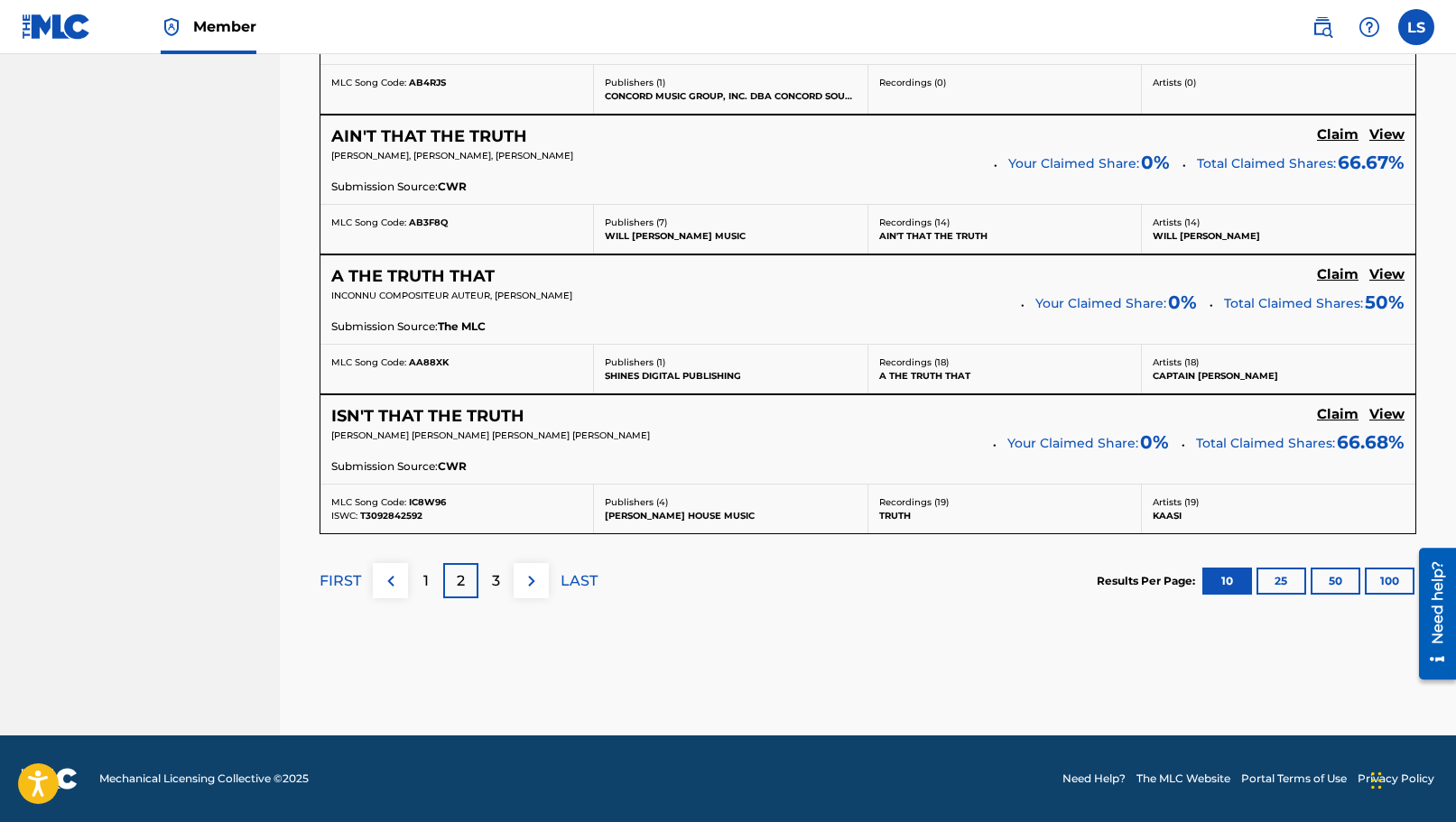
click at [501, 591] on div "3" at bounding box center [496, 581] width 35 height 35
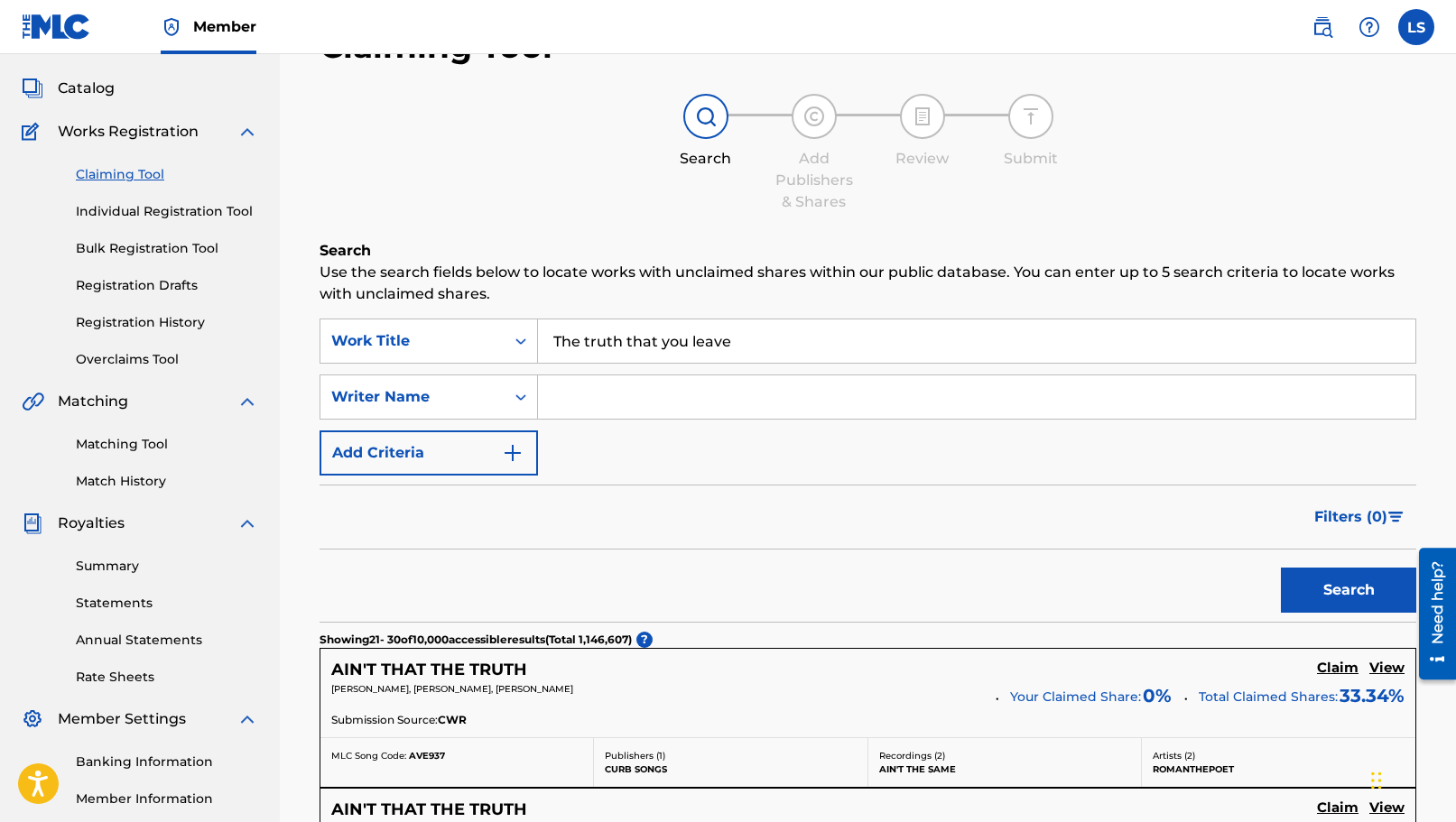
scroll to position [0, 0]
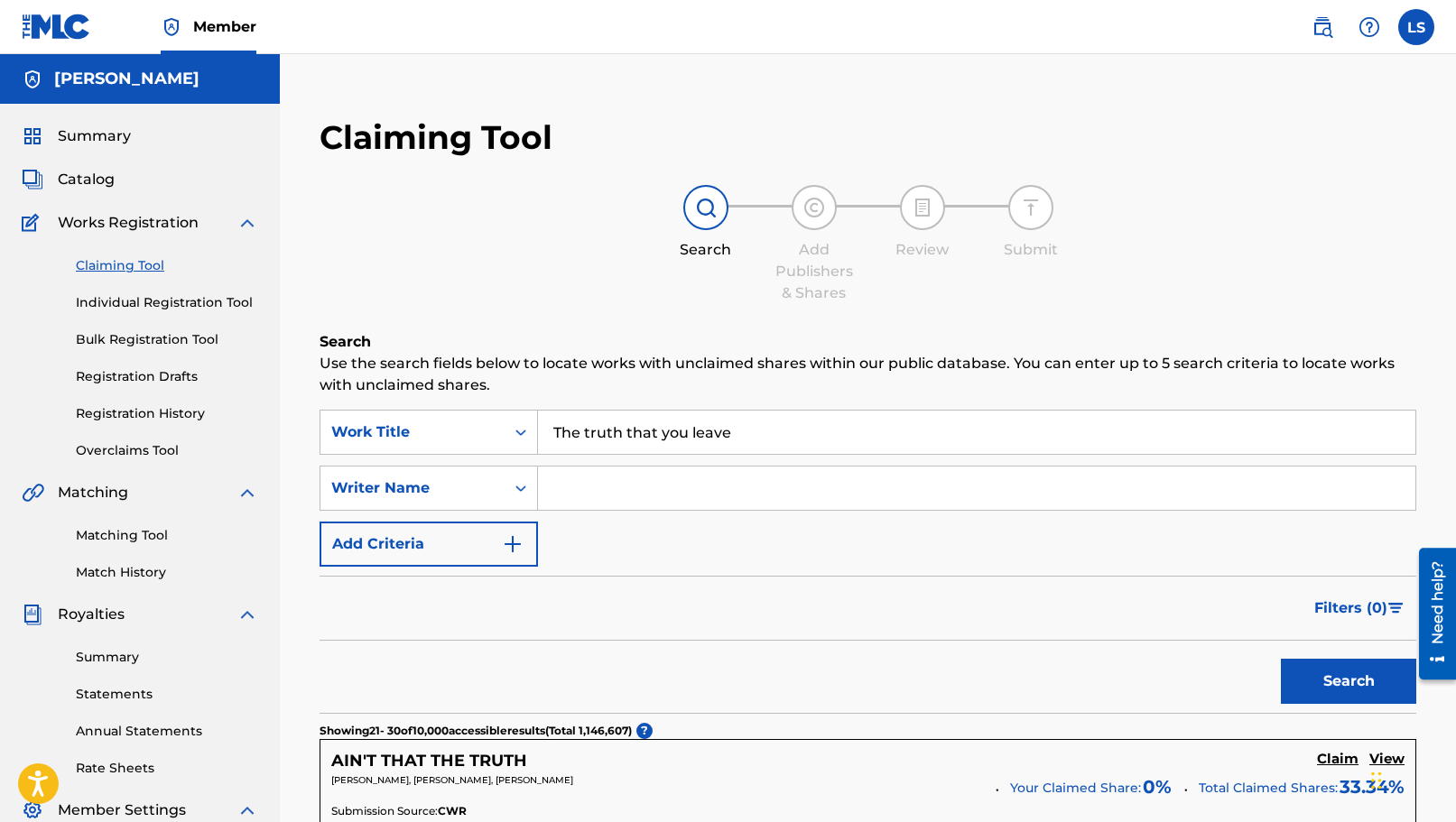
drag, startPoint x: 796, startPoint y: 433, endPoint x: 402, endPoint y: 434, distance: 394.0
click at [403, 434] on div "SearchWithCriteria5be4623e-8710-4d48-ac68-4850eeaa55cd Work Title The truth tha…" at bounding box center [868, 432] width 1096 height 45
type input "r"
type input "croatian rhapsody"
click at [1353, 673] on button "Search" at bounding box center [1347, 682] width 135 height 45
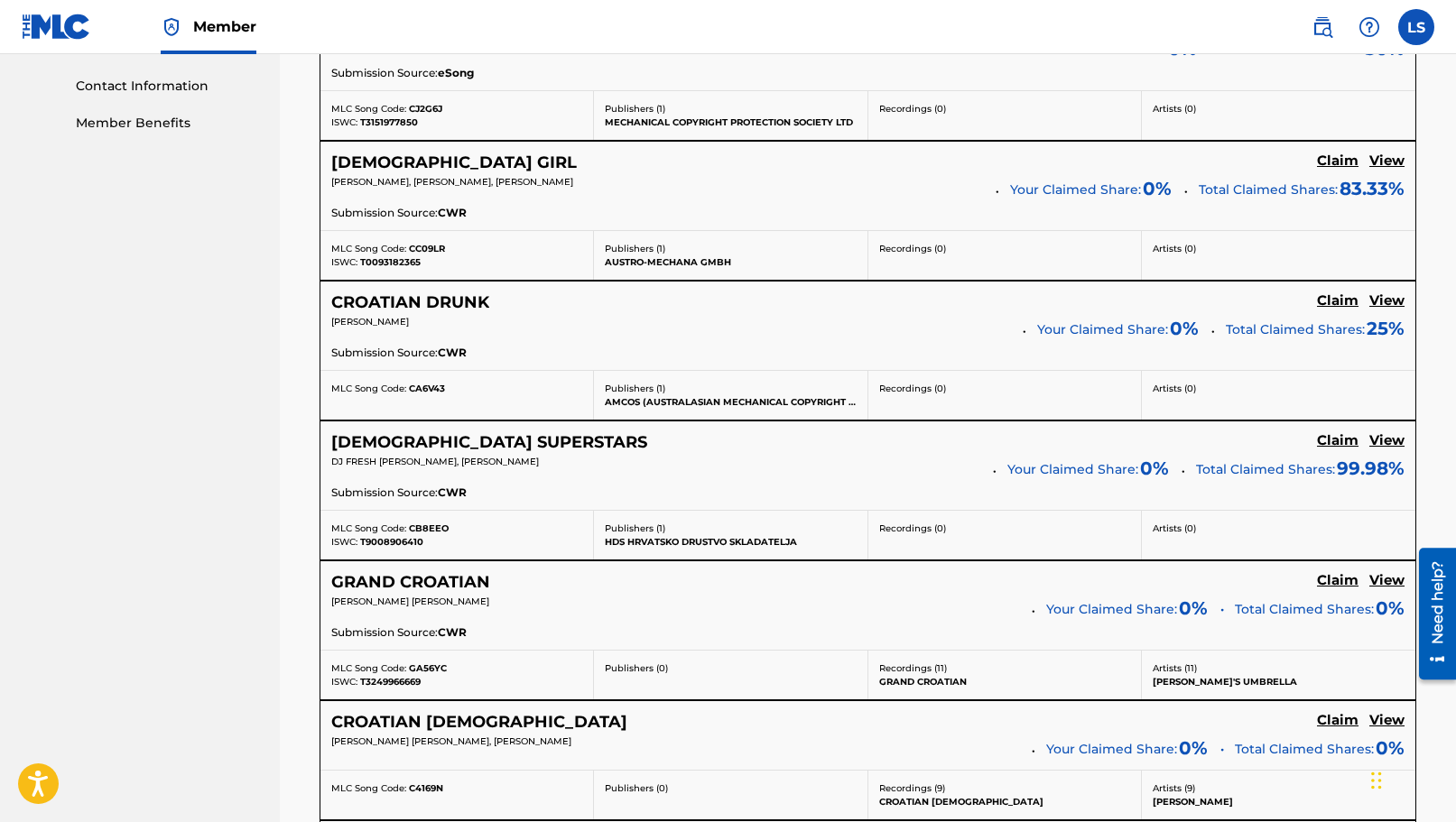
scroll to position [397, 0]
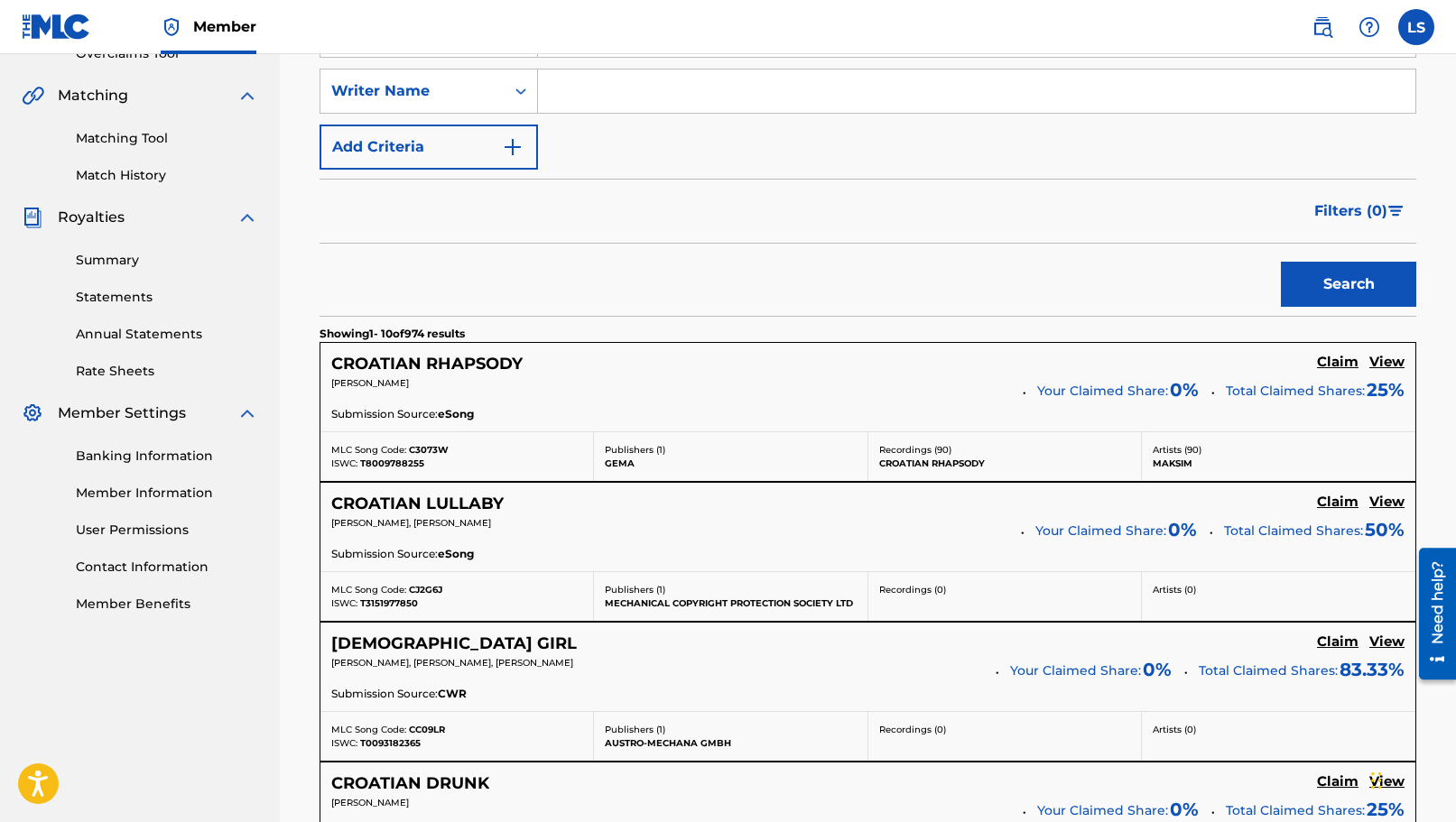
click at [1387, 359] on h5 "View" at bounding box center [1386, 362] width 35 height 17
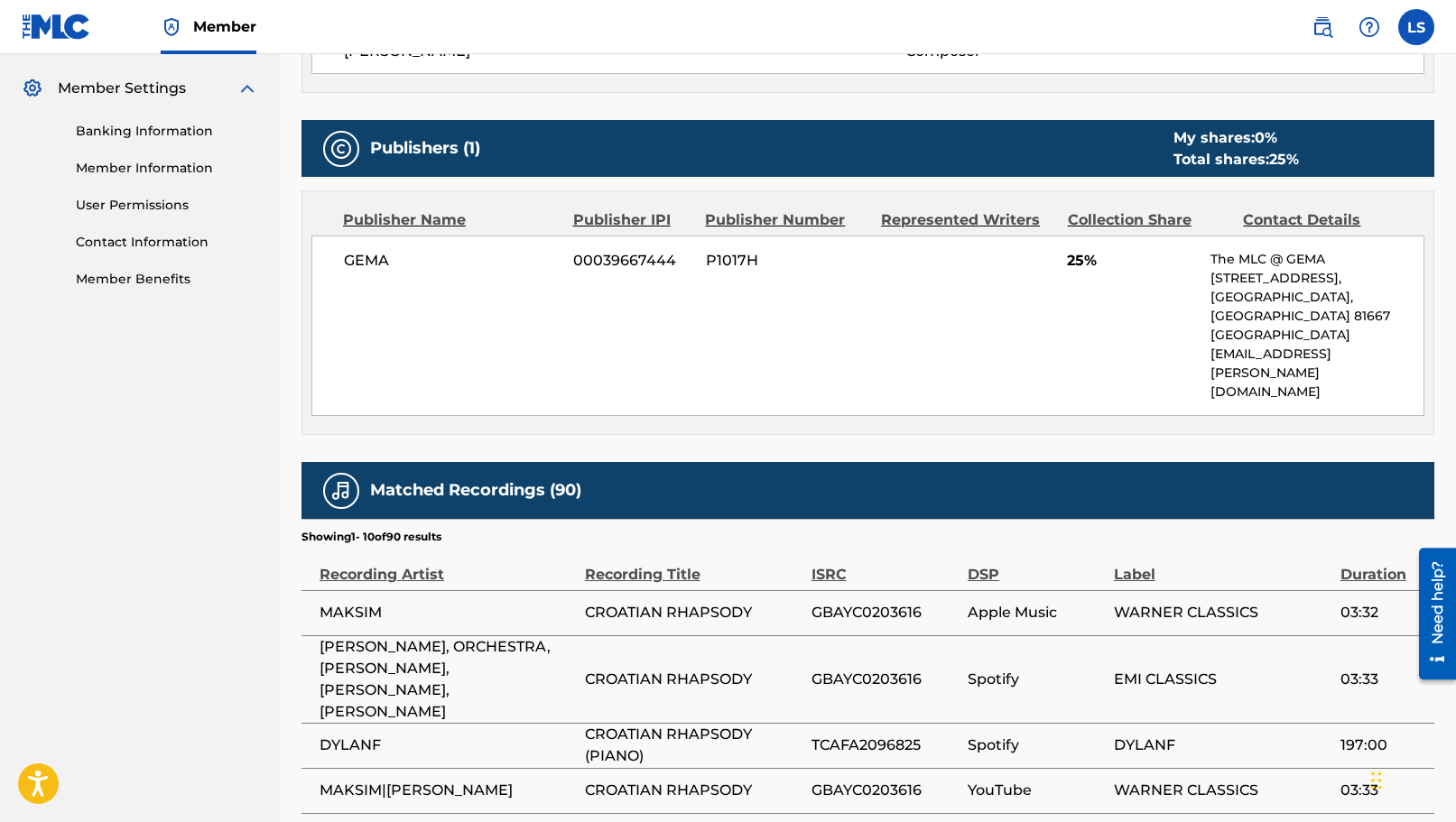
scroll to position [1083, 0]
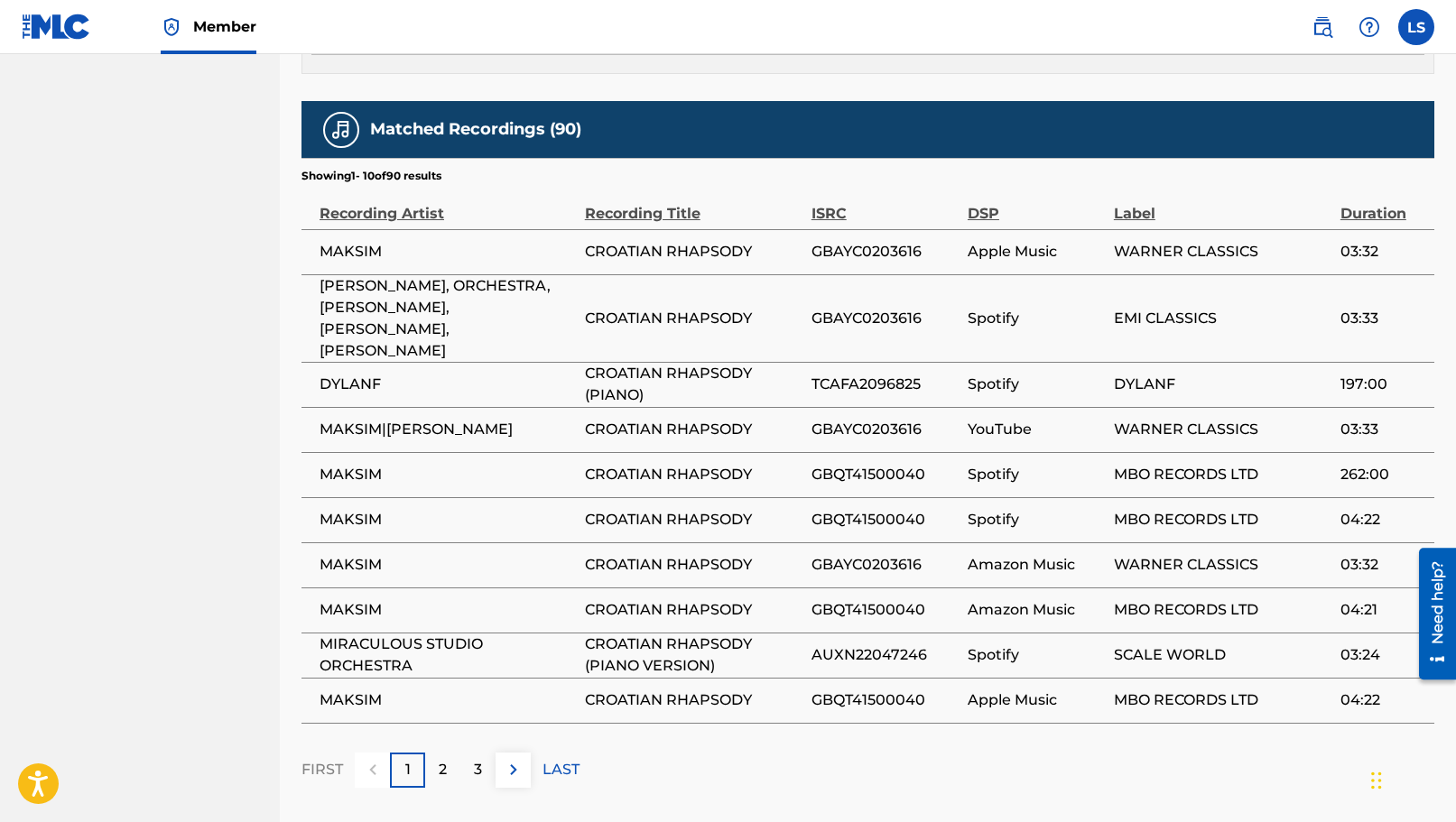
click at [371, 633] on span "MIRACULOUS STUDIO ORCHESTRA" at bounding box center [448, 655] width 256 height 44
click at [518, 759] on img at bounding box center [514, 770] width 22 height 22
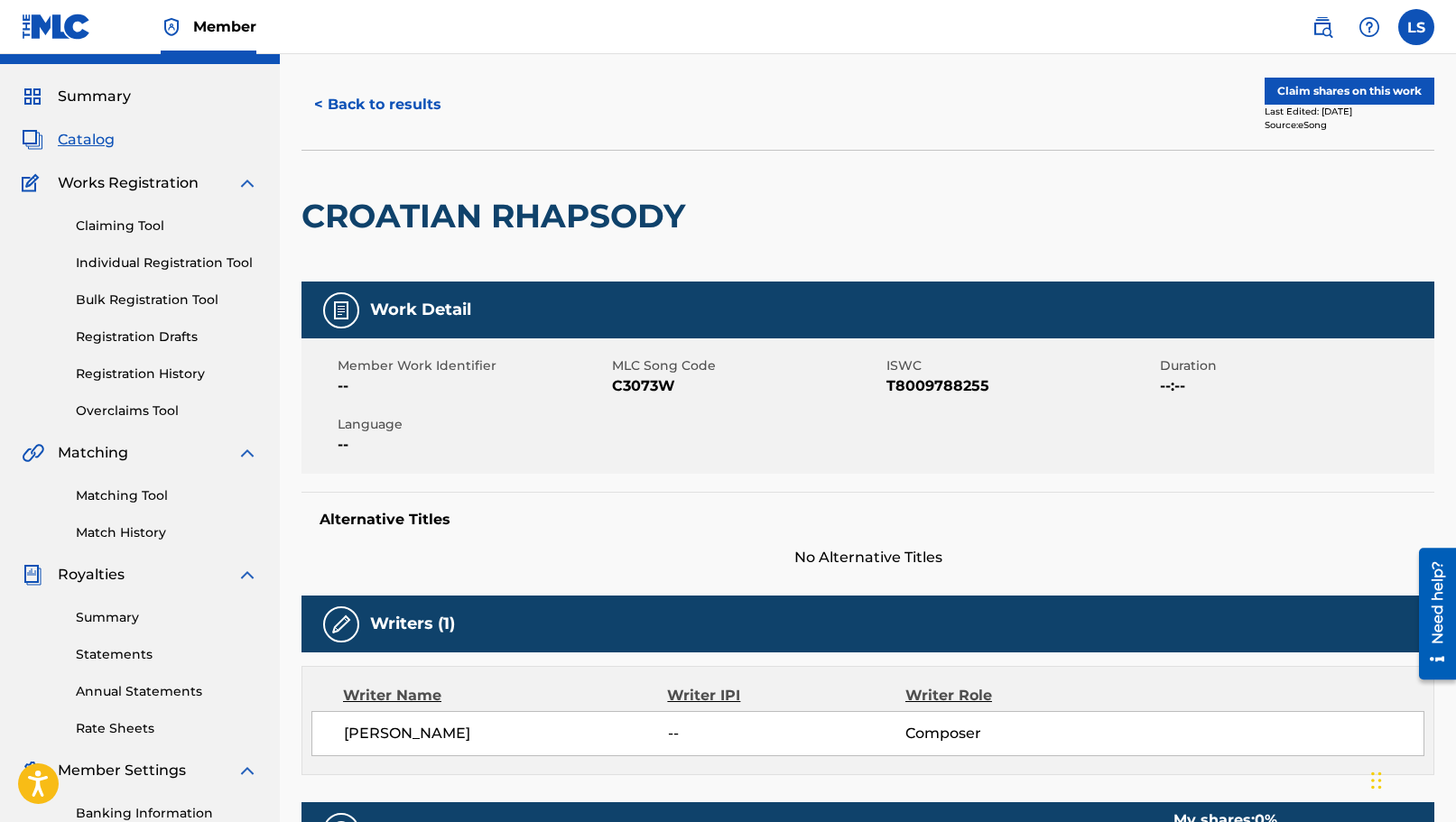
scroll to position [0, 0]
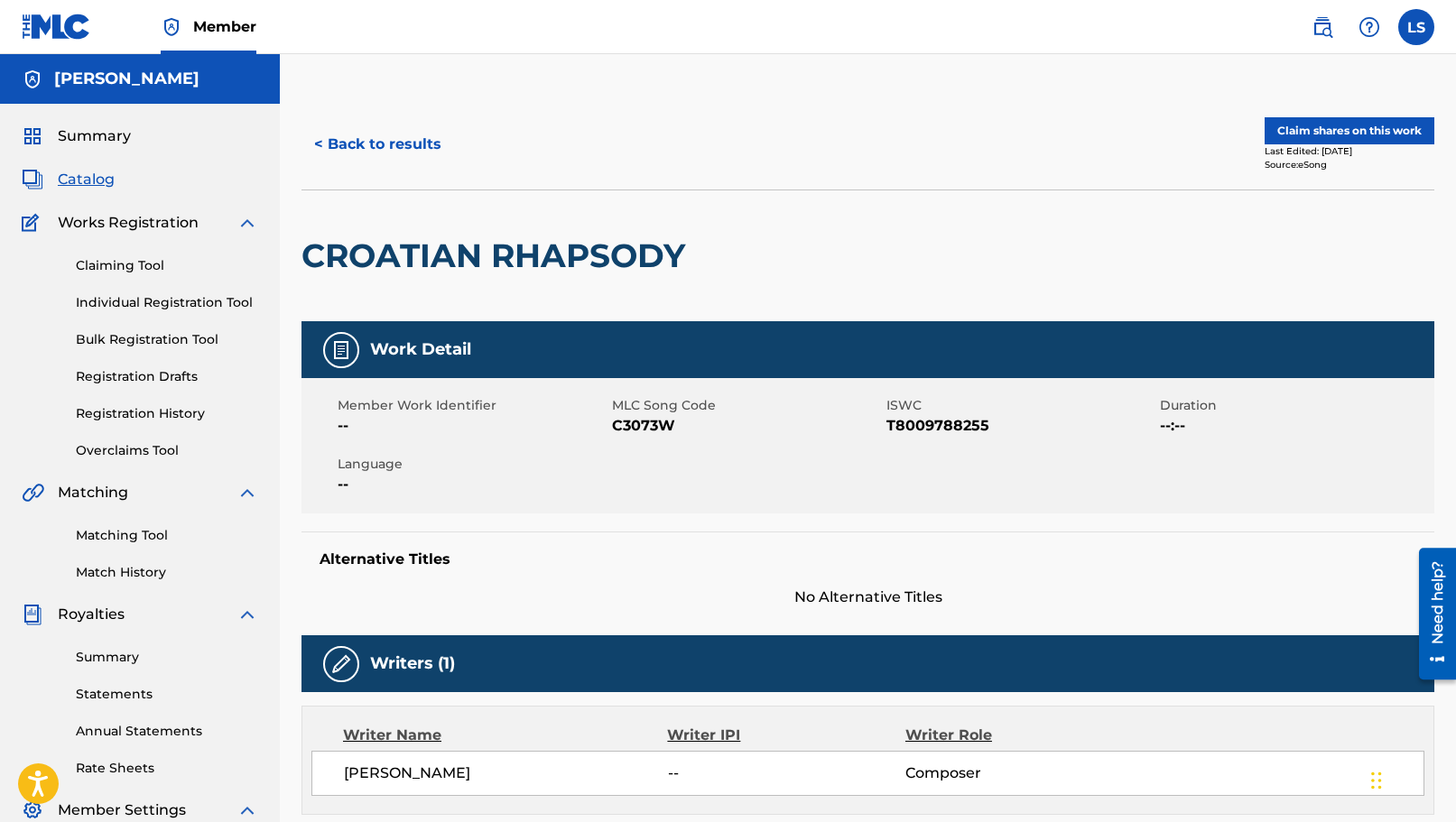
click at [407, 155] on button "< Back to results" at bounding box center [378, 144] width 152 height 45
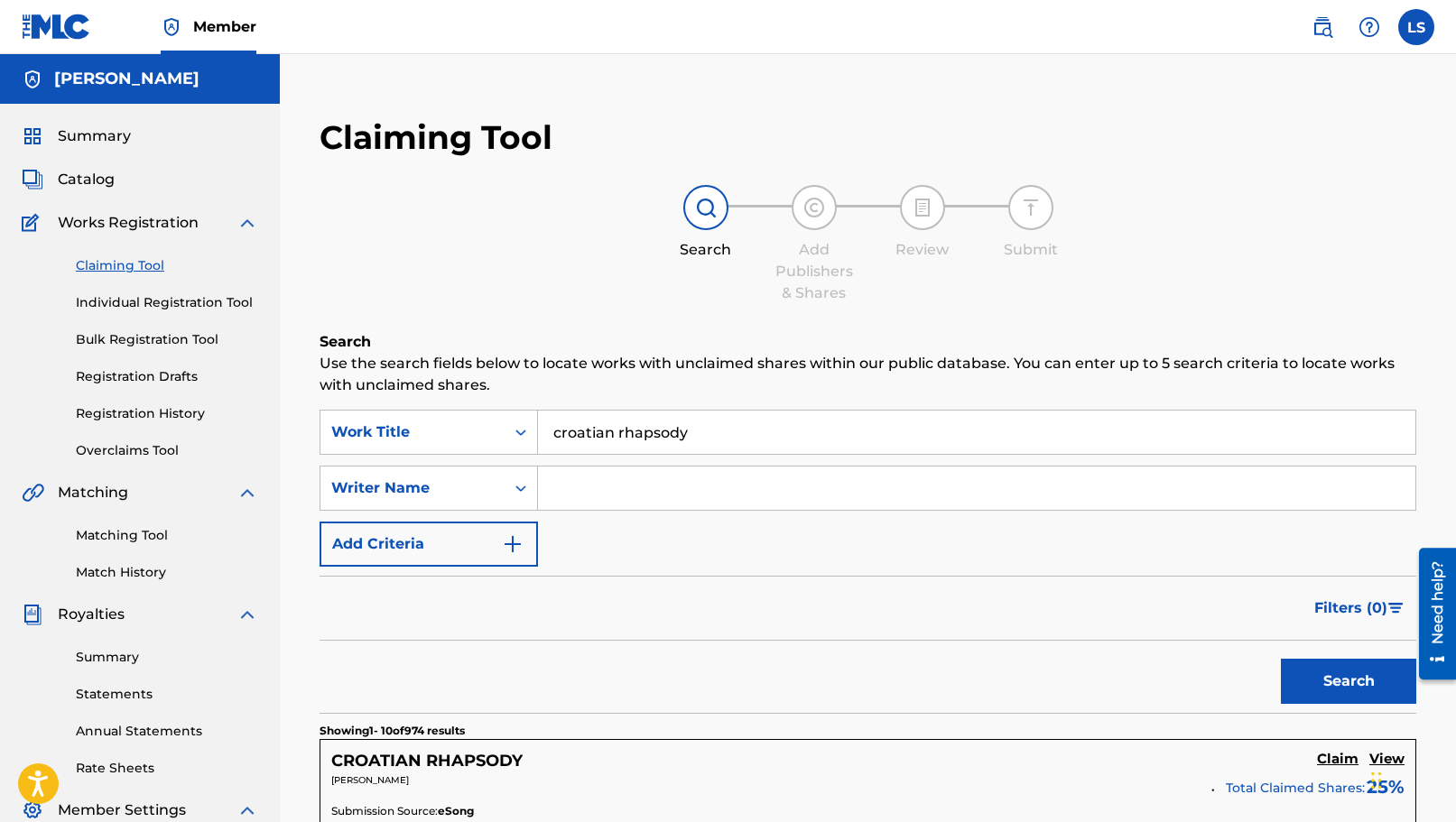
click at [223, 312] on link "Individual Registration Tool" at bounding box center [167, 303] width 182 height 19
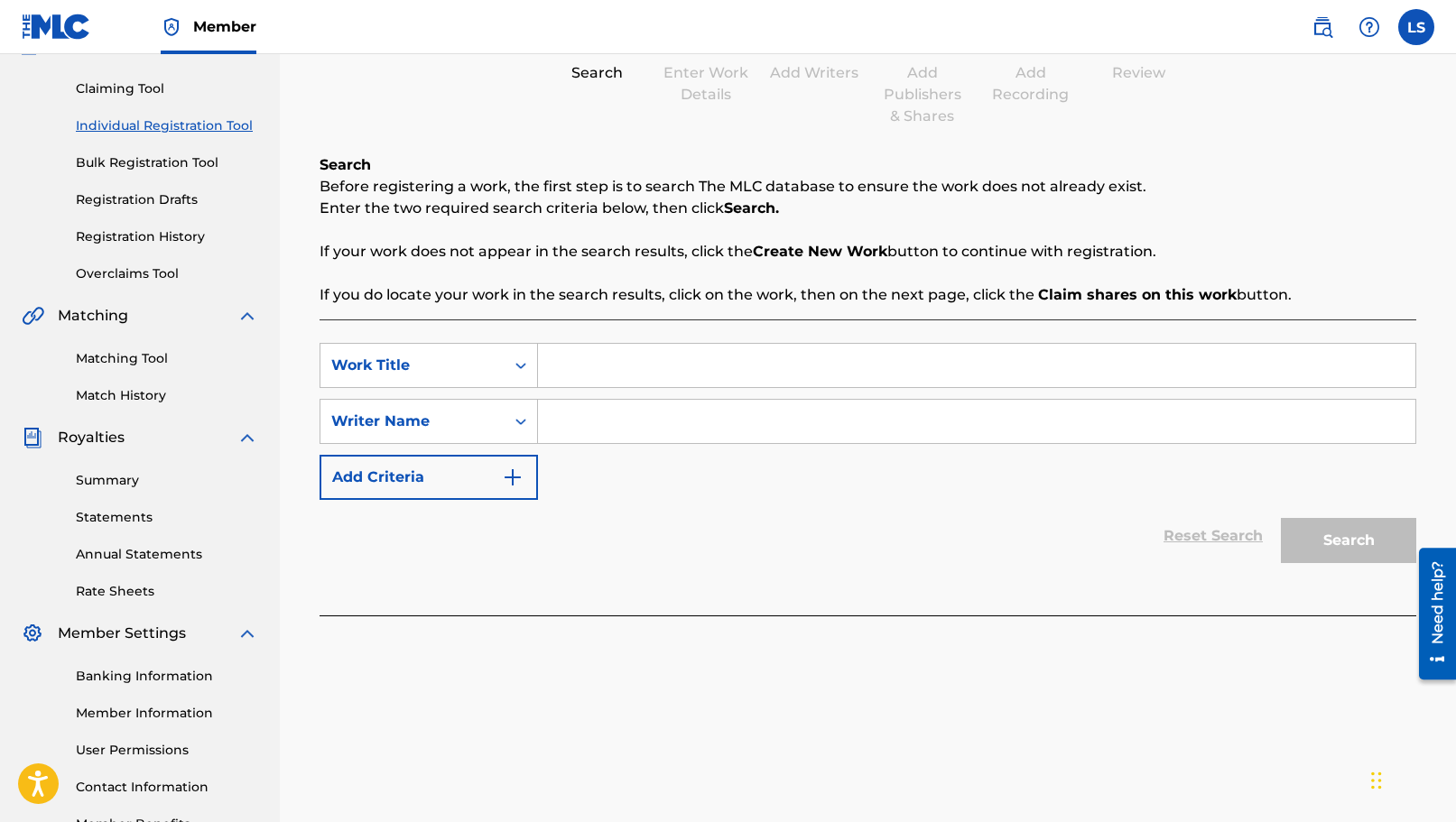
scroll to position [180, 0]
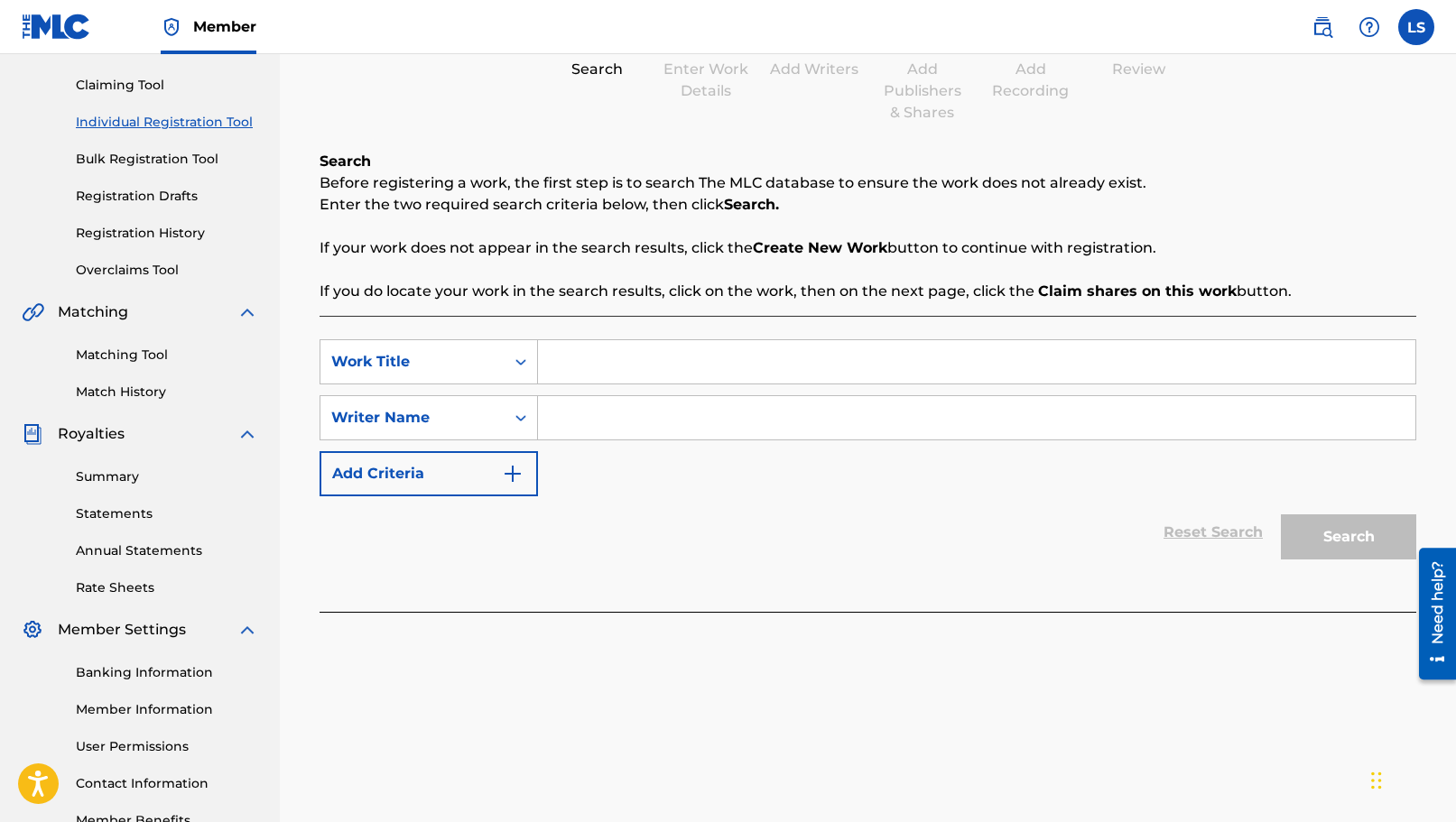
click at [657, 353] on input "Search Form" at bounding box center [977, 363] width 877 height 44
click at [691, 358] on input "Search Form" at bounding box center [977, 363] width 877 height 44
paste input "Les Patineurs, Op. 183 "The Skaters' Waltz" (Piano Solo)"
type input "Les Patineurs, Op. 183 "The Skaters' Waltz" (Piano Solo)"
click at [694, 423] on input "Search Form" at bounding box center [977, 418] width 877 height 44
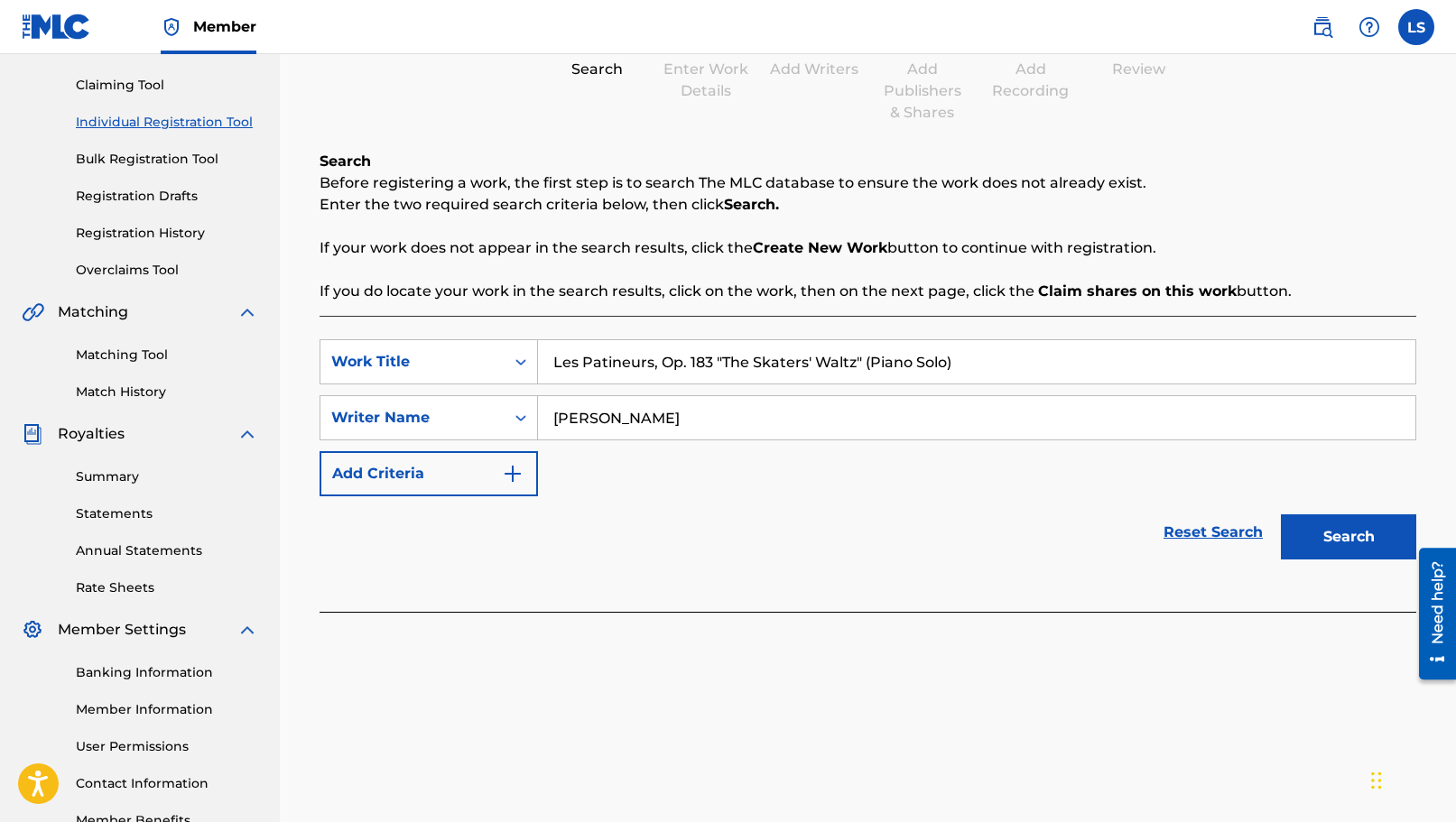
type input "[PERSON_NAME]"
click at [824, 534] on div "Reset Search Search" at bounding box center [868, 533] width 1096 height 73
click at [1385, 532] on button "Search" at bounding box center [1347, 537] width 135 height 45
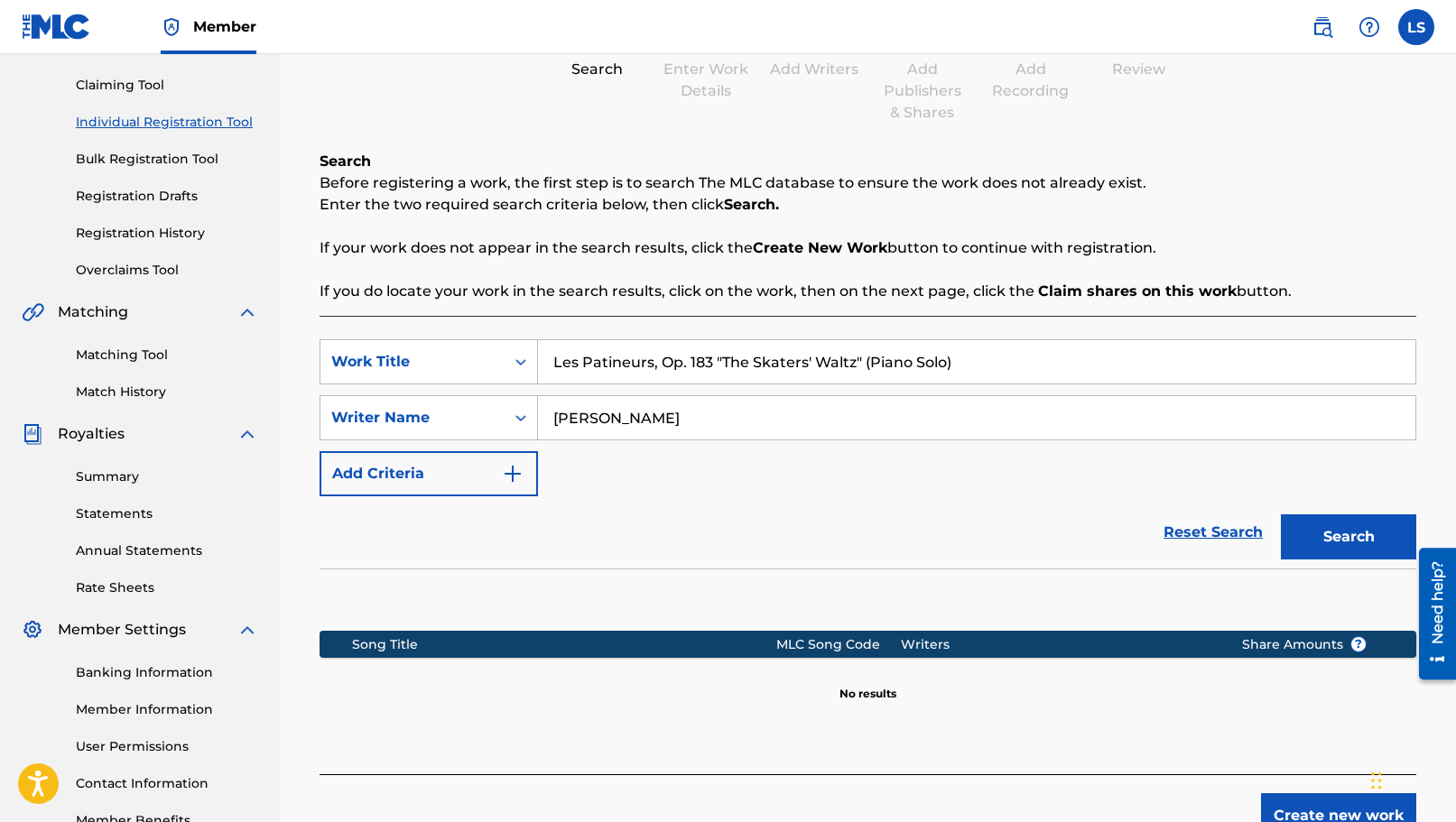
drag, startPoint x: 867, startPoint y: 370, endPoint x: 1278, endPoint y: 367, distance: 411.0
click at [1278, 367] on input "Les Patineurs, Op. 183 "The Skaters' Waltz" (Piano Solo)" at bounding box center [977, 363] width 877 height 44
click at [1355, 527] on button "Search" at bounding box center [1347, 537] width 135 height 45
drag, startPoint x: 968, startPoint y: 361, endPoint x: 308, endPoint y: 372, distance: 660.1
click at [308, 372] on div "Register Work Search Enter Work Details Add Writers Add Publishers & Shares Add…" at bounding box center [868, 387] width 1133 height 938
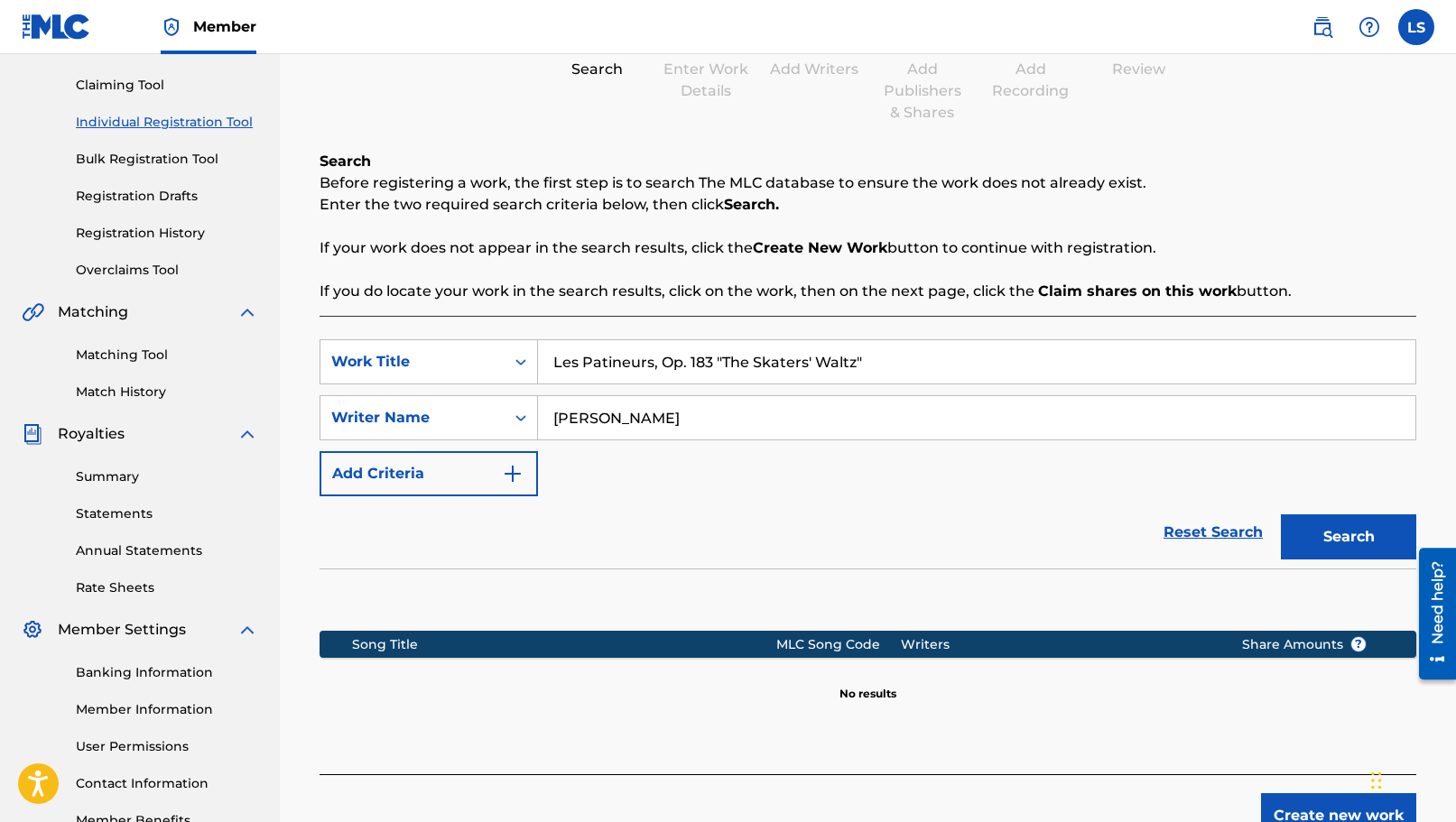
paste input "(Piano Solo)"
type input "Les Patineurs, Op. 183 "The Skaters' Waltz" (Piano Solo)"
click at [952, 509] on div "Reset Search Search" at bounding box center [868, 533] width 1096 height 73
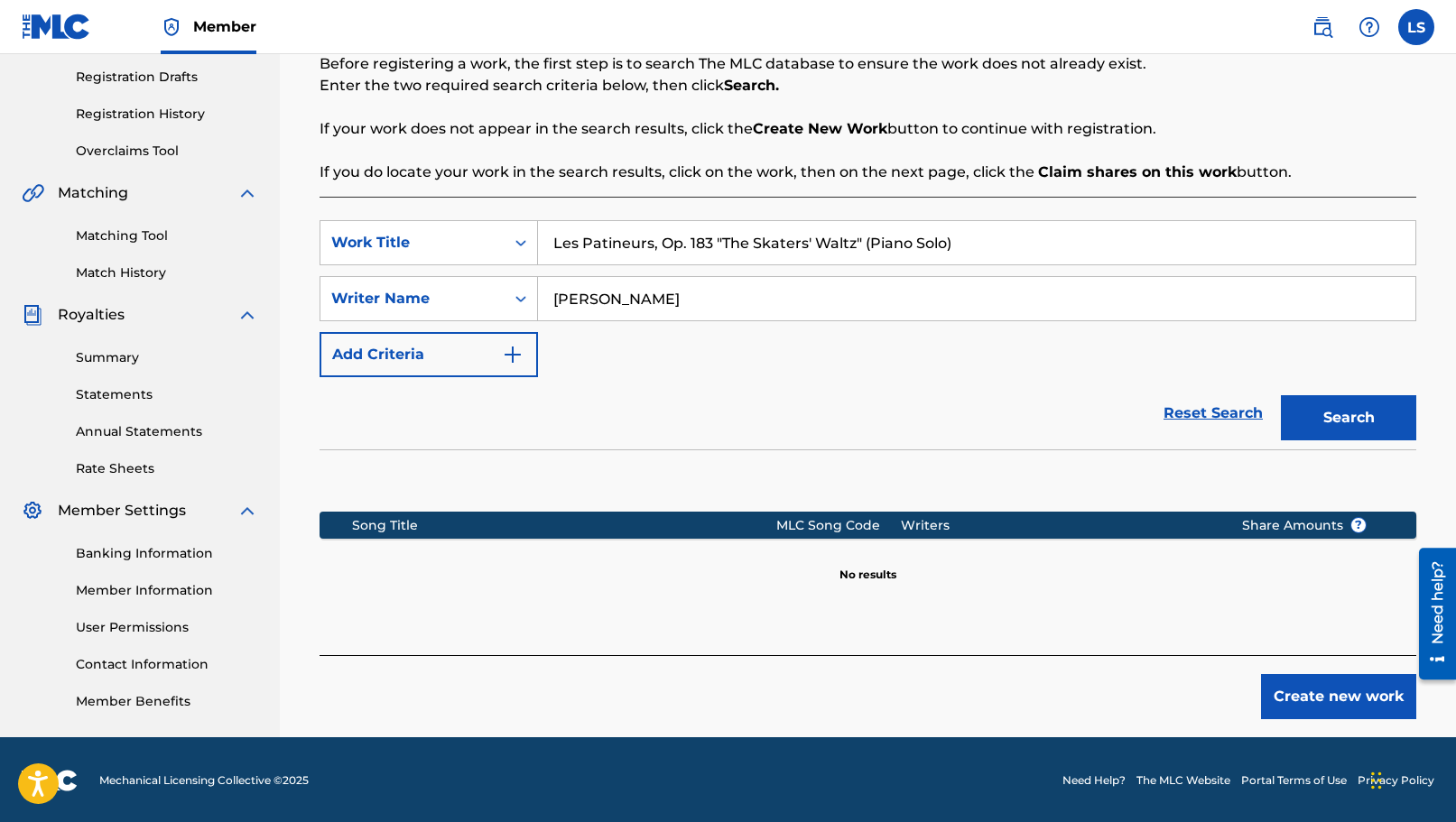
scroll to position [302, 0]
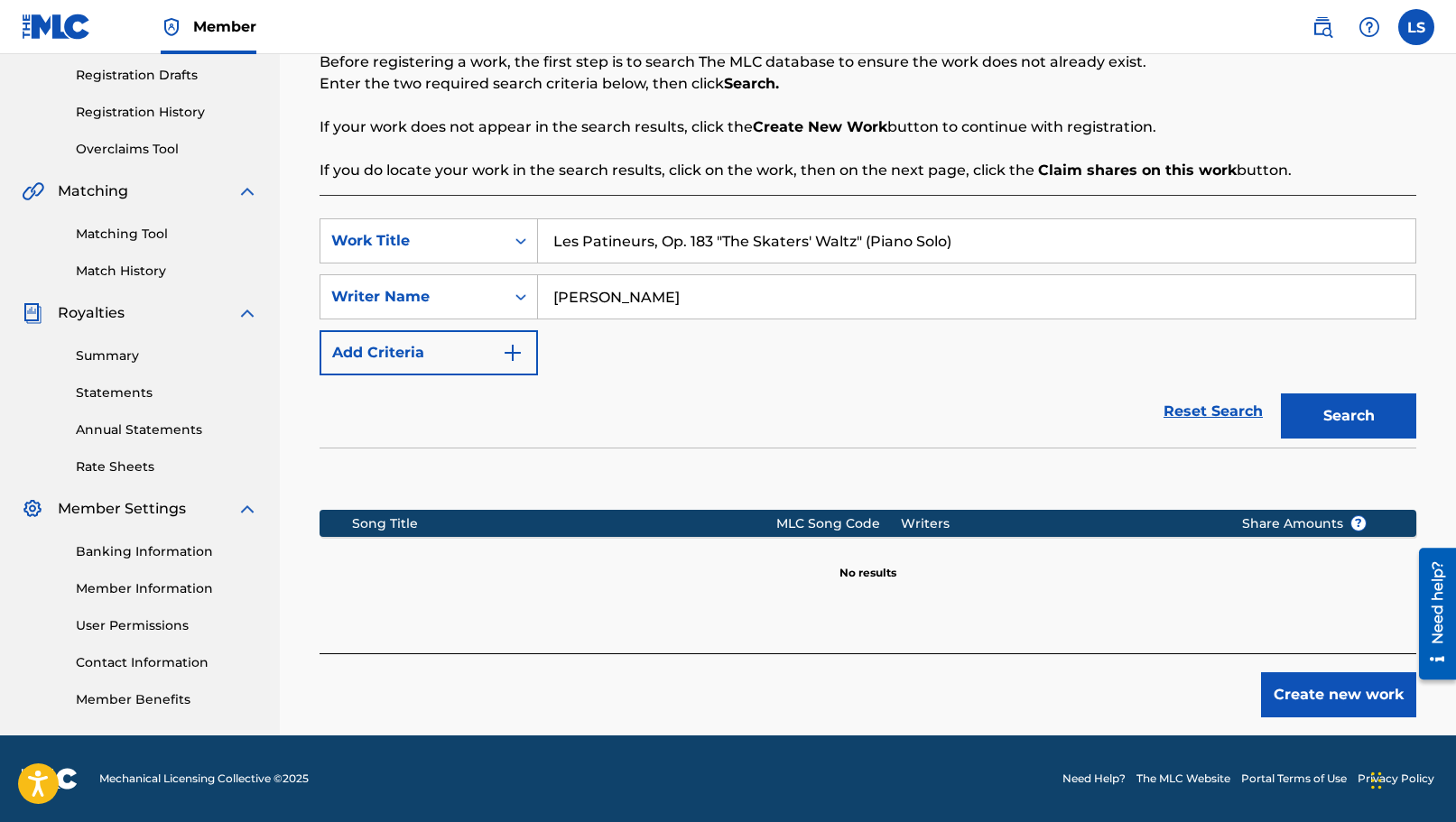
click at [1347, 703] on button "Create new work" at bounding box center [1338, 695] width 155 height 45
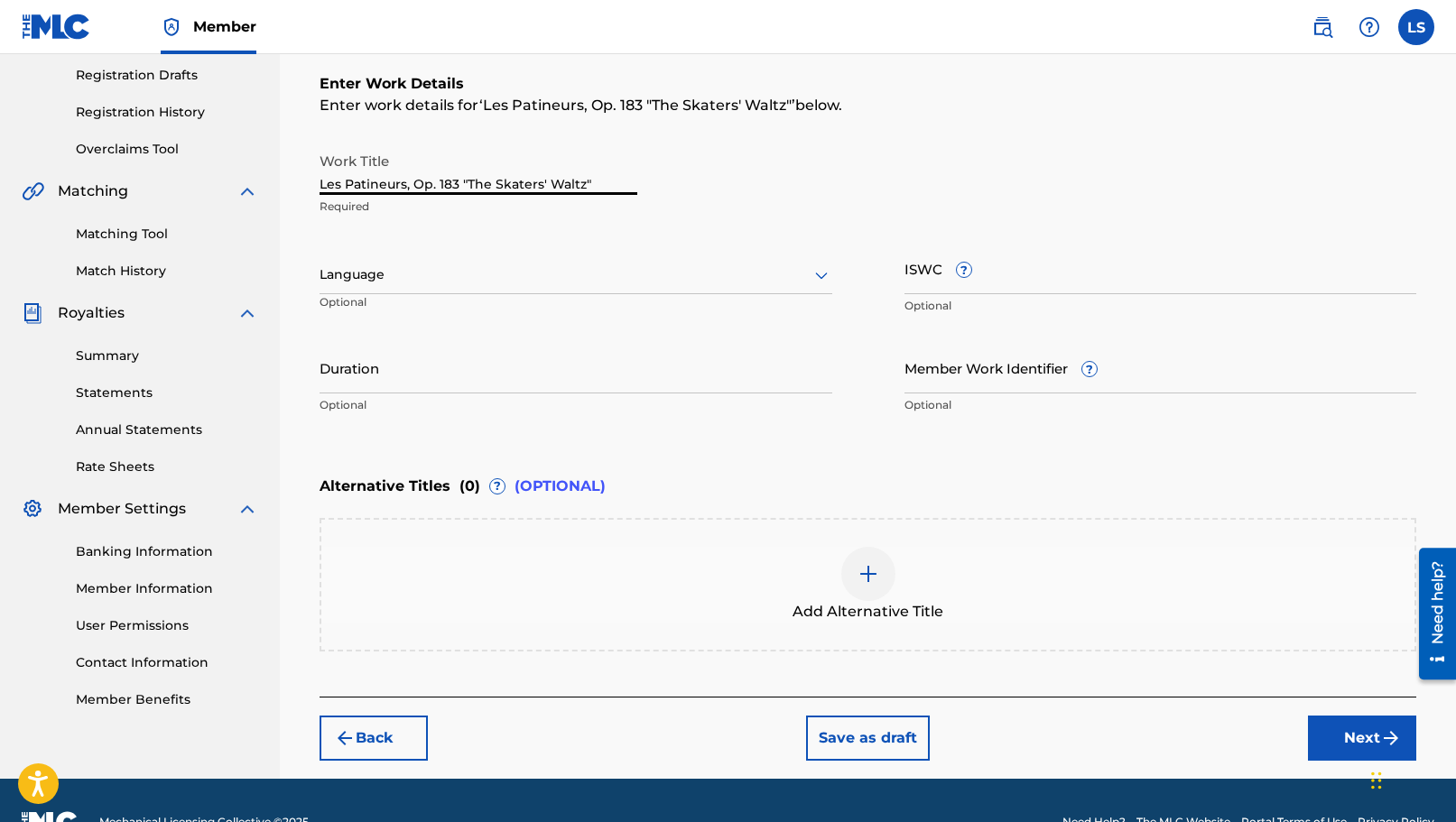
drag, startPoint x: 607, startPoint y: 181, endPoint x: 306, endPoint y: 173, distance: 301.1
click at [306, 173] on div "Register Work Search Enter Work Details Add Writers Add Publishers & Shares Add…" at bounding box center [868, 288] width 1133 height 982
paste input "(Piano Solo)"
type input "Les Patineurs, Op. 183 "The Skaters' Waltz" (Piano Solo)"
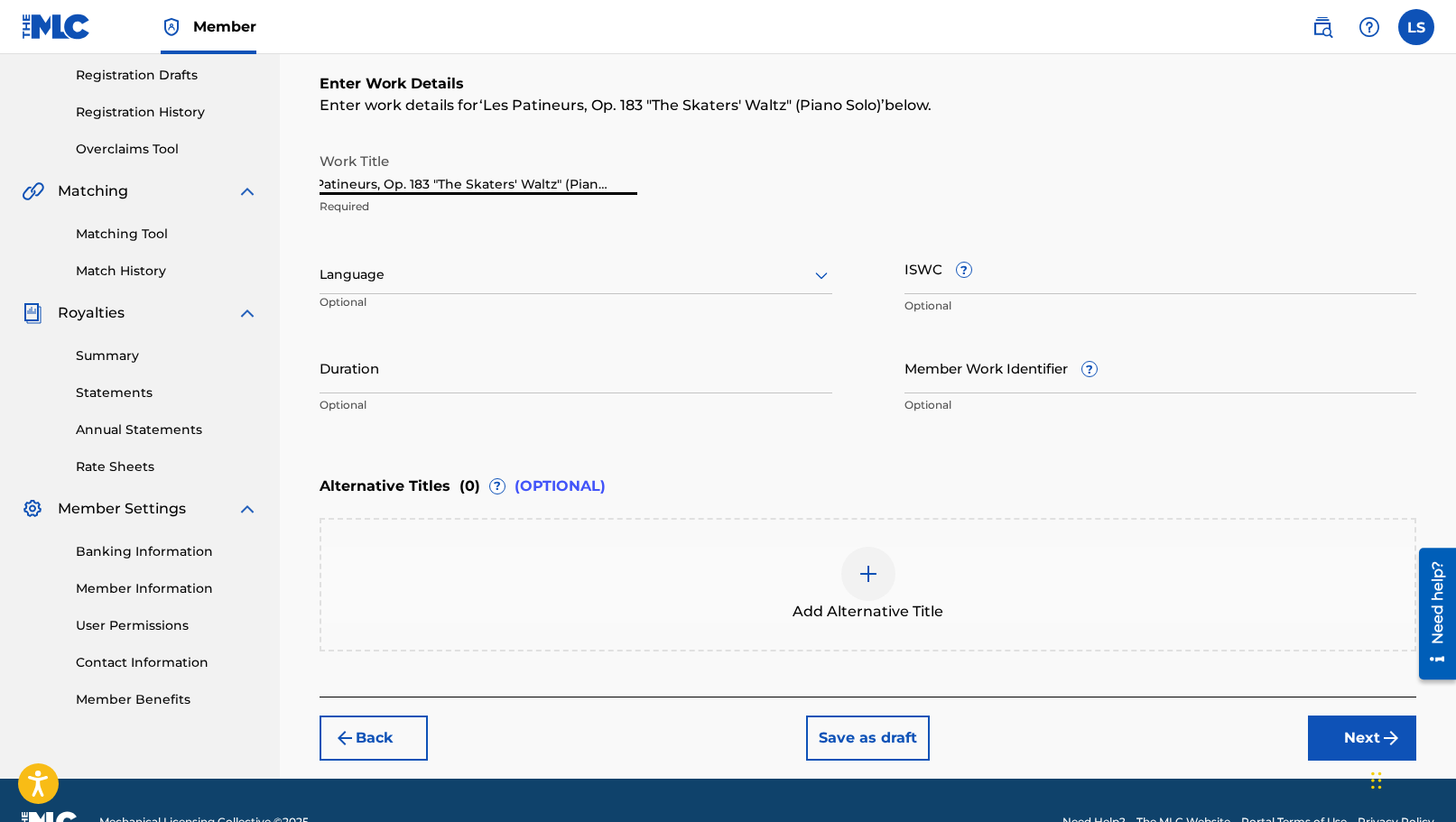
click at [822, 198] on div "Work Title Les Patineurs, Op. 183 "The Skaters' Waltz" (Piano Solo) Required" at bounding box center [868, 184] width 1096 height 82
click at [570, 265] on div at bounding box center [576, 275] width 513 height 23
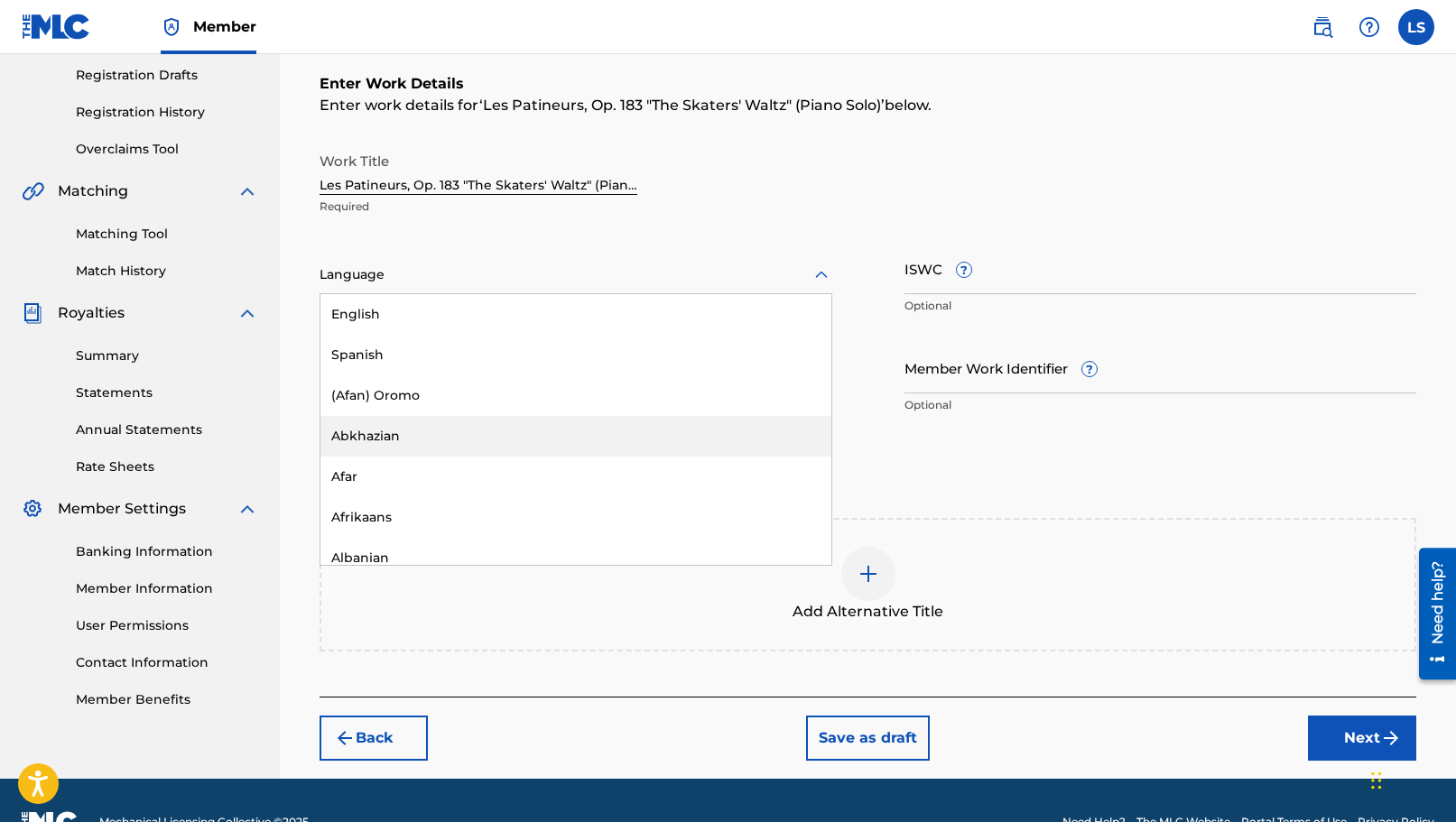
type input "i"
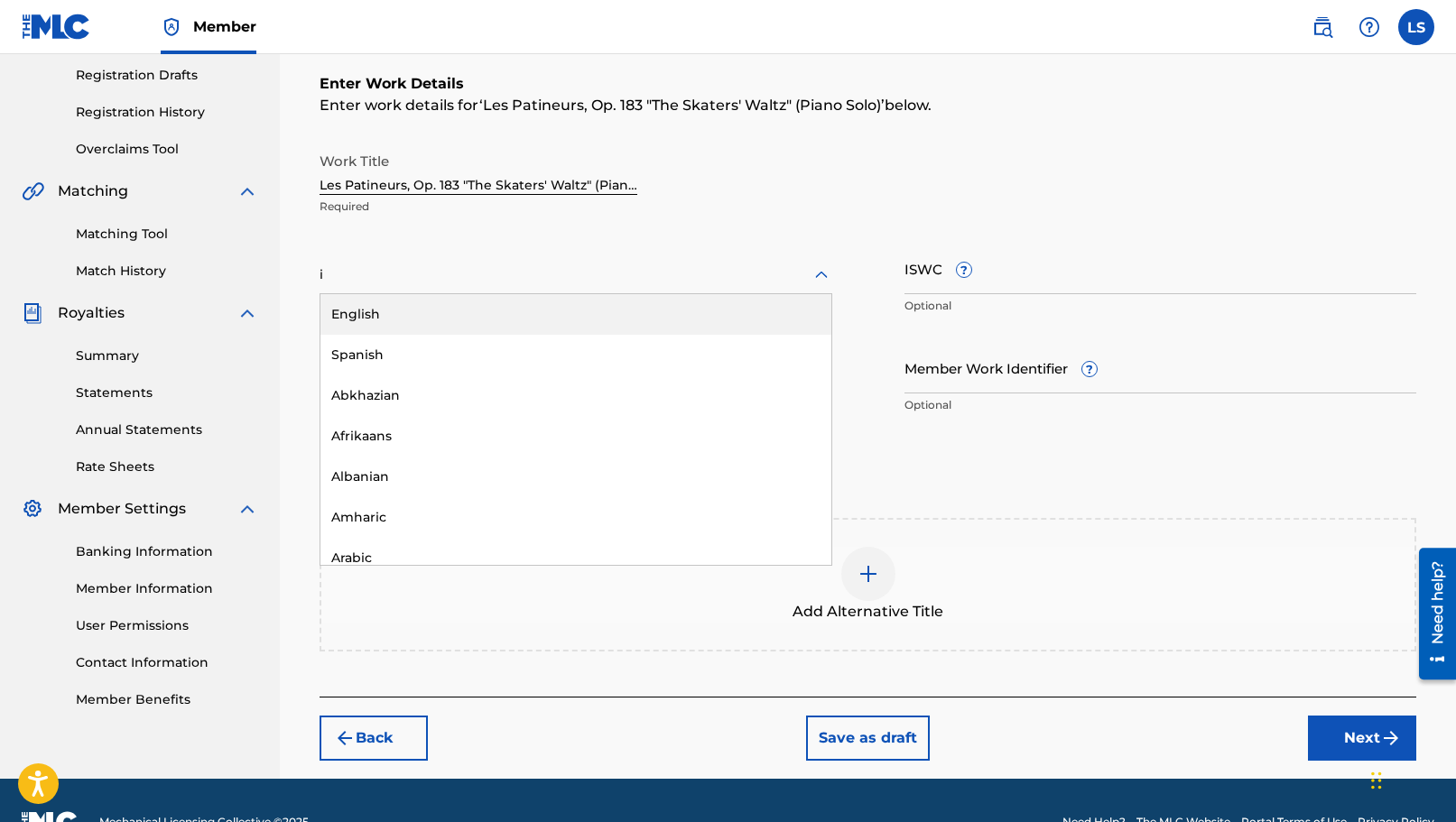
click at [381, 304] on div "English" at bounding box center [576, 314] width 511 height 41
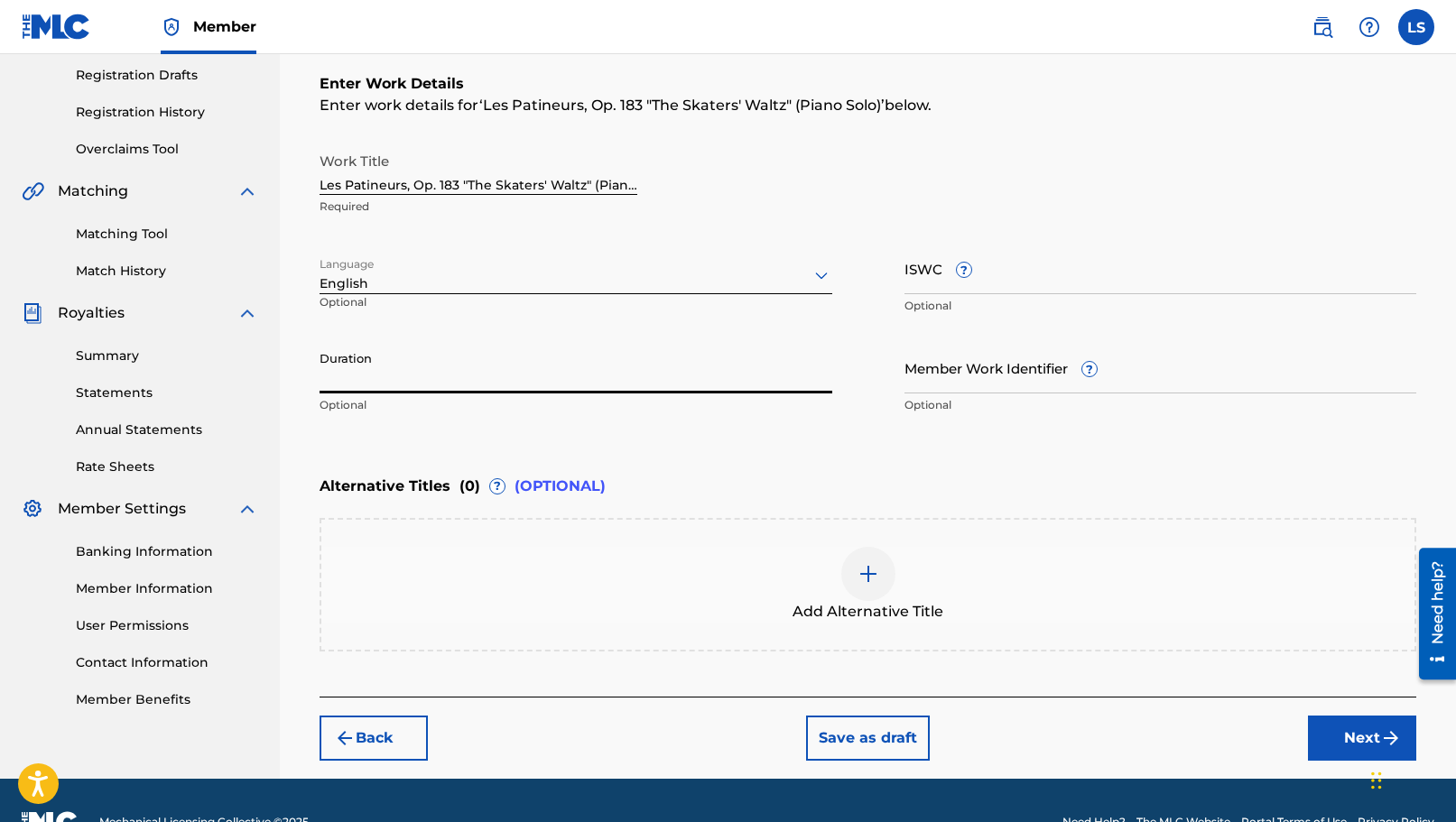
click at [429, 385] on input "Duration" at bounding box center [576, 368] width 513 height 52
type input "8"
type input "08:56"
click at [998, 378] on input "Member Work Identifier ?" at bounding box center [1161, 368] width 513 height 52
